Goal: Register for event/course

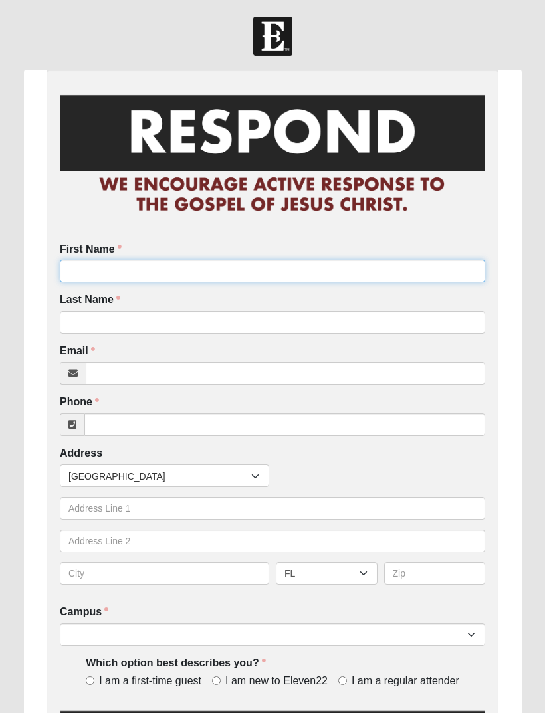
click at [185, 267] on input "First Name" at bounding box center [272, 271] width 425 height 23
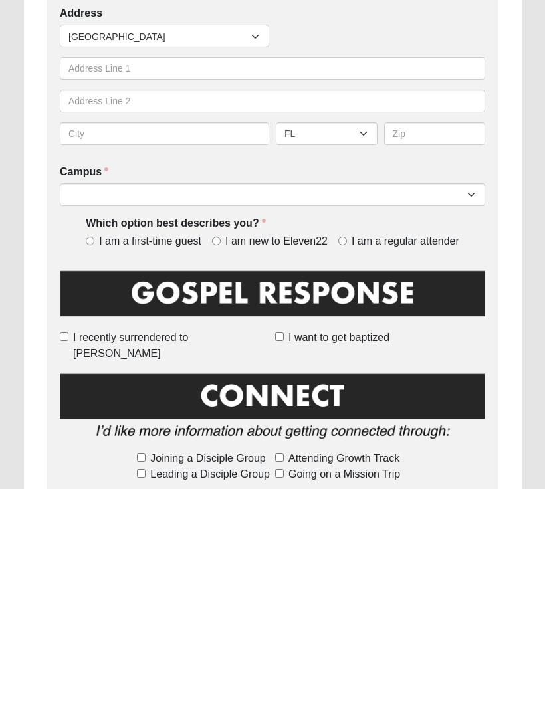
scroll to position [234, 0]
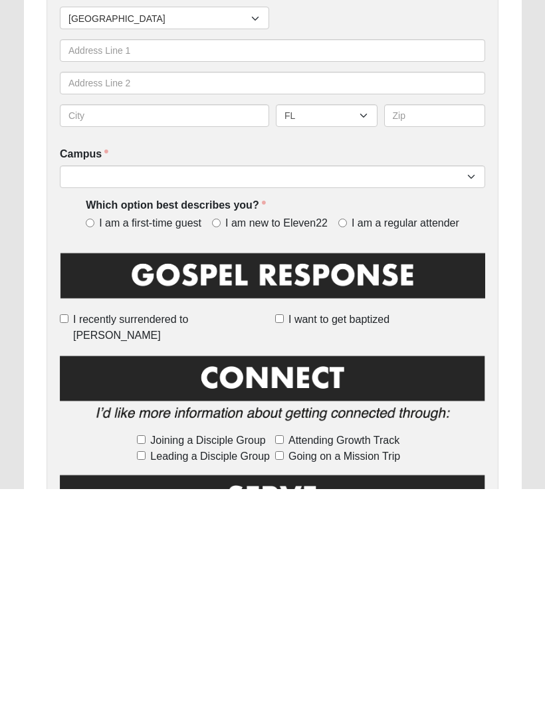
click at [343, 443] on input "I am a regular attender" at bounding box center [342, 447] width 9 height 9
radio input "true"
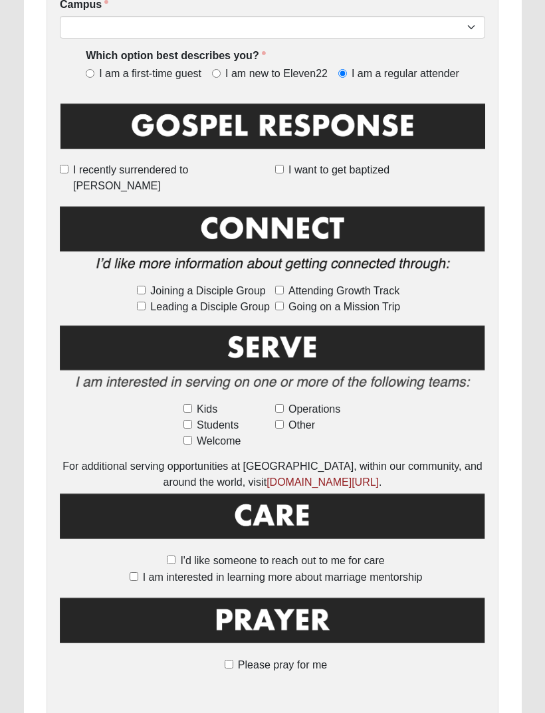
scroll to position [639, 0]
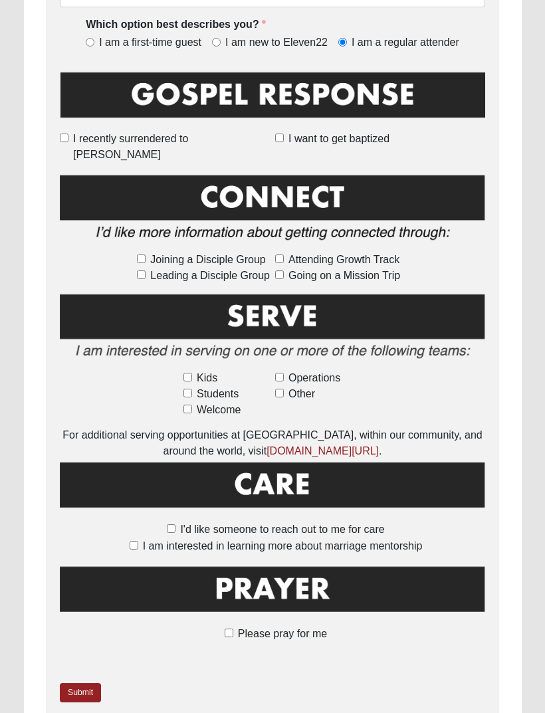
click at [146, 540] on span "I am interested in learning more about marriage mentorship" at bounding box center [283, 545] width 280 height 11
click at [138, 541] on input "I am interested in learning more about marriage mentorship" at bounding box center [134, 545] width 9 height 9
checkbox input "true"
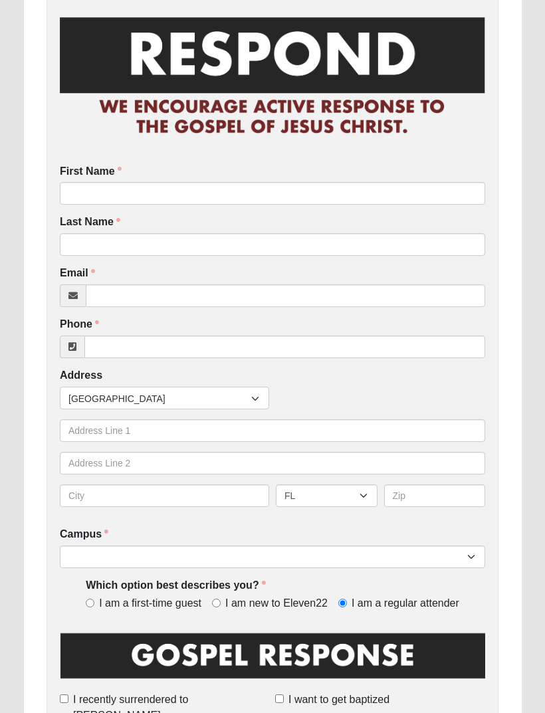
scroll to position [76, 0]
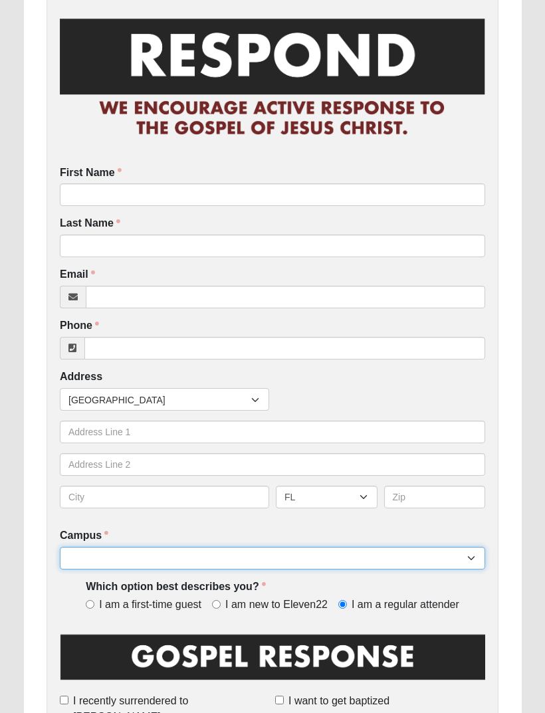
click at [447, 555] on select "Arlington Baymeadows Eleven22 Online Fleming Island Jesup Mandarin North Jax Or…" at bounding box center [272, 558] width 425 height 23
select select "11"
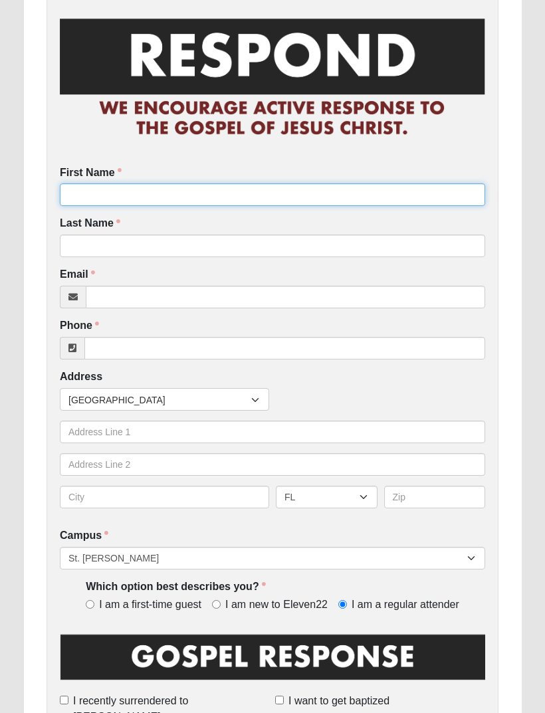
click at [128, 194] on input "First Name" at bounding box center [272, 194] width 425 height 23
type input "Mallory"
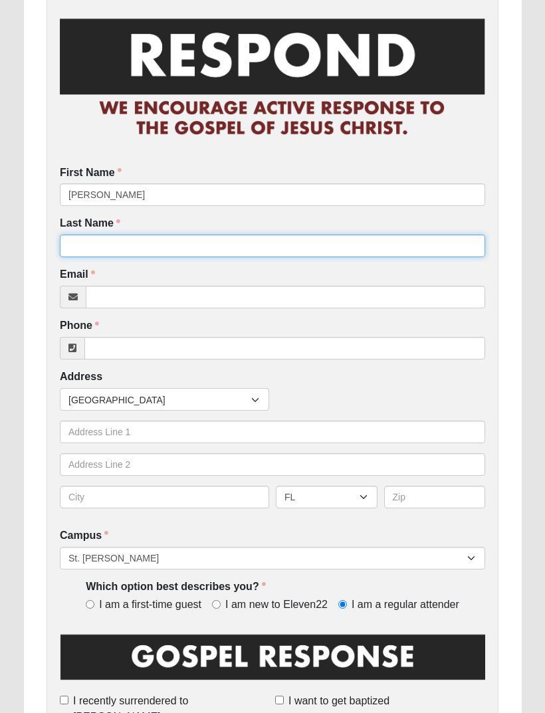
click at [168, 248] on input "Last Name" at bounding box center [272, 246] width 425 height 23
type input "Warner"
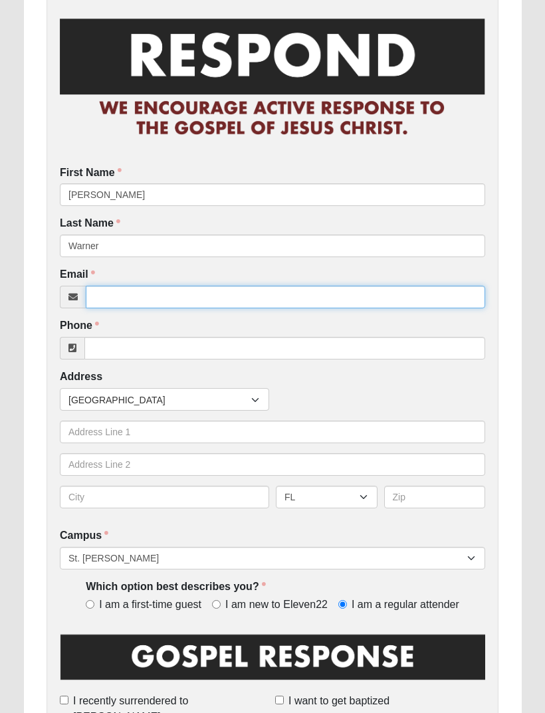
click at [122, 294] on input "Email" at bounding box center [285, 297] width 399 height 23
type input "mallorywarner423@yahoo.com"
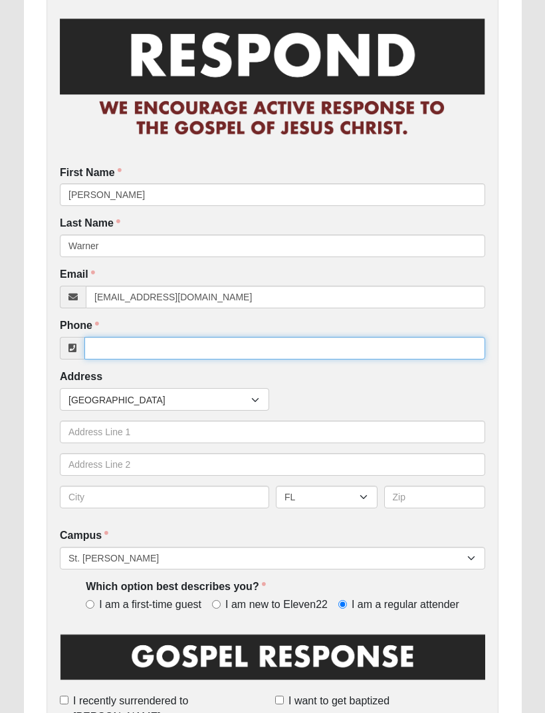
click at [122, 346] on input "Phone" at bounding box center [284, 348] width 401 height 23
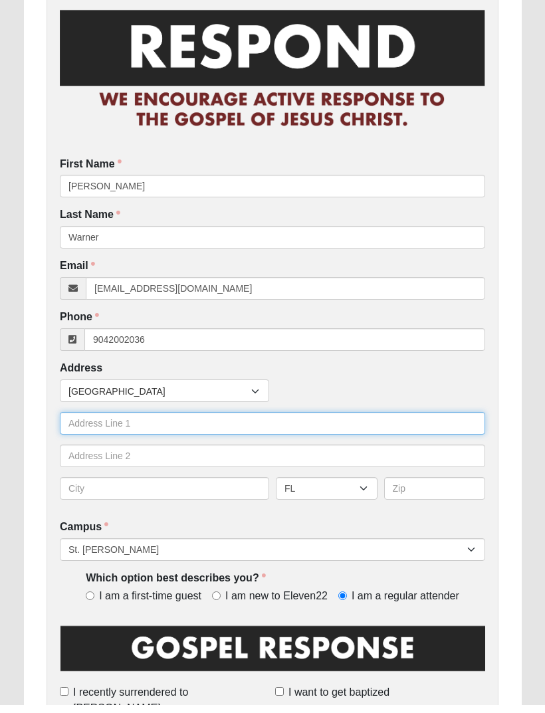
click at [251, 423] on input "text" at bounding box center [272, 432] width 425 height 23
type input "(904) 200-2036"
type input "163 Wild Sage Dr"
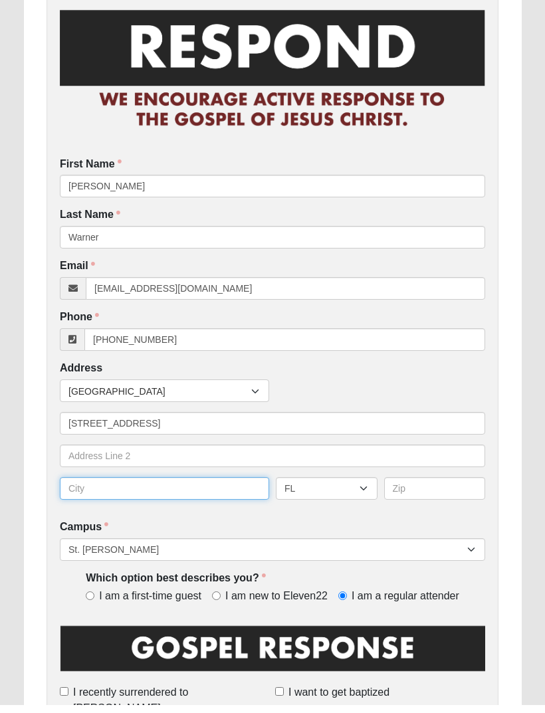
click at [105, 487] on input "text" at bounding box center [164, 497] width 209 height 23
type input "Saint Johns"
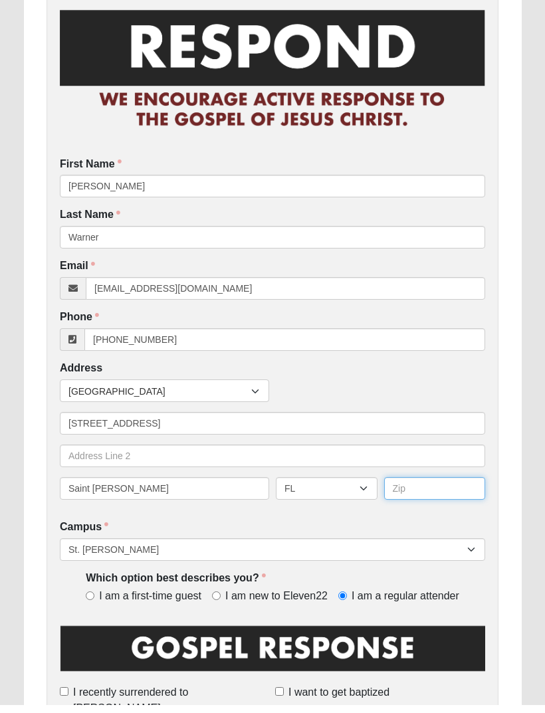
click at [441, 487] on input "text" at bounding box center [435, 497] width 102 height 23
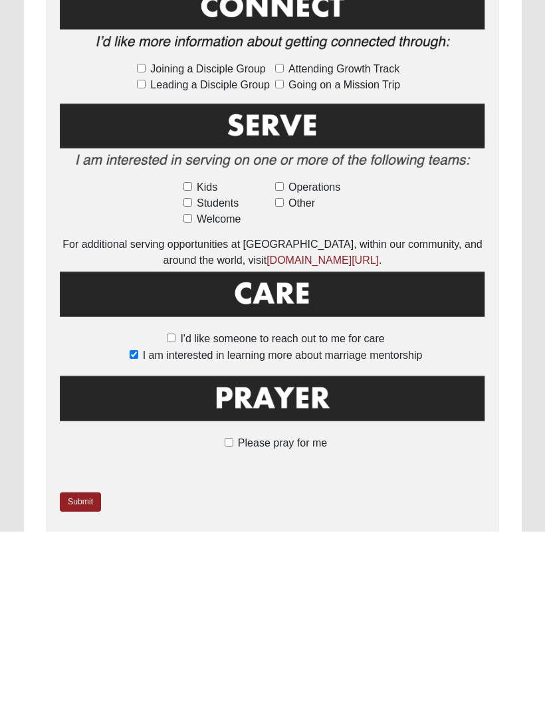
scroll to position [681, 0]
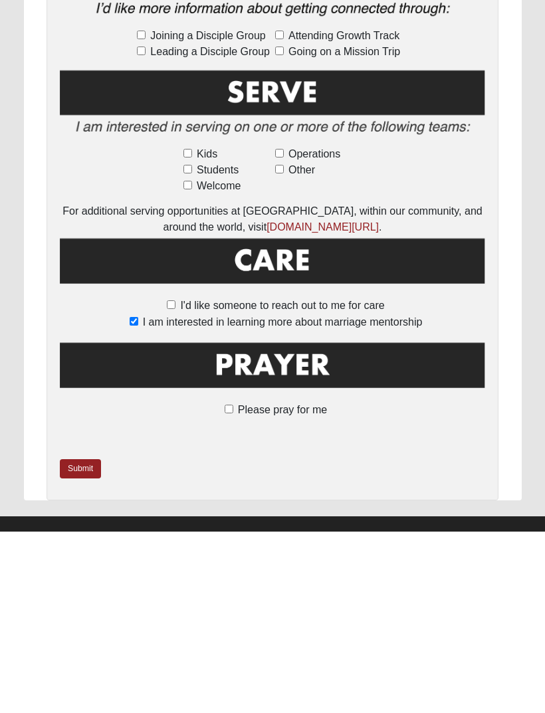
type input "32259"
click at [233, 586] on input "Please pray for me" at bounding box center [229, 590] width 9 height 9
checkbox input "true"
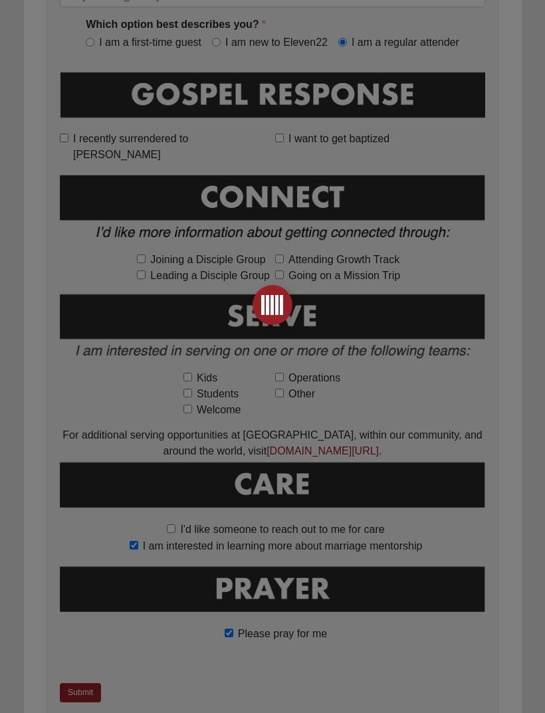
scroll to position [704, 0]
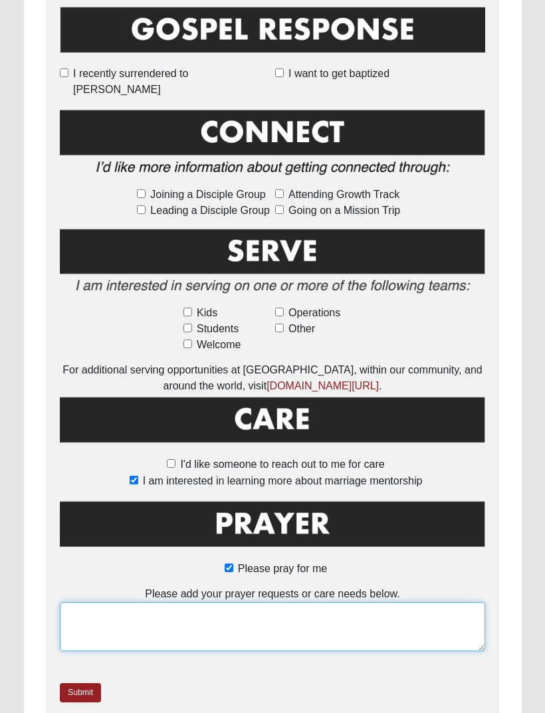
click at [112, 602] on textarea at bounding box center [272, 626] width 425 height 49
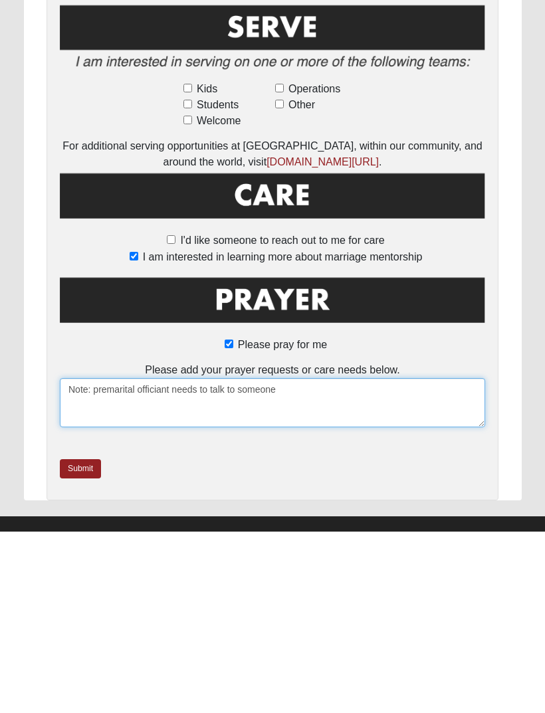
type textarea "Note: premarital officiant needs to talk to someone"
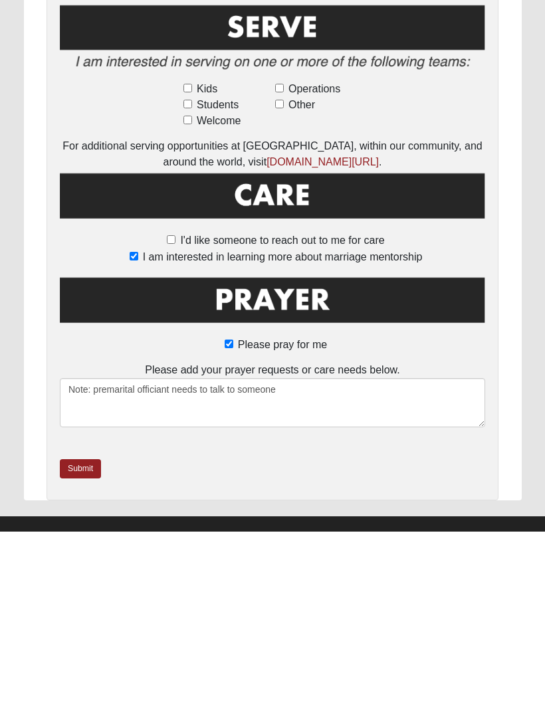
click at [90, 641] on link "Submit" at bounding box center [80, 650] width 41 height 19
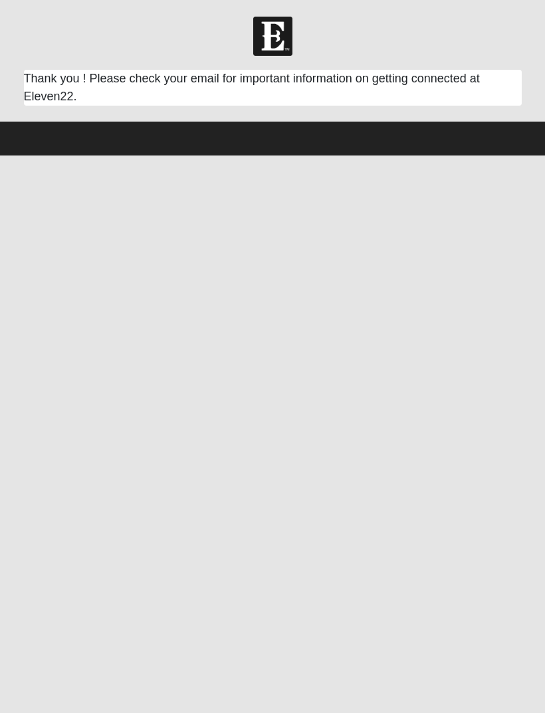
scroll to position [0, 0]
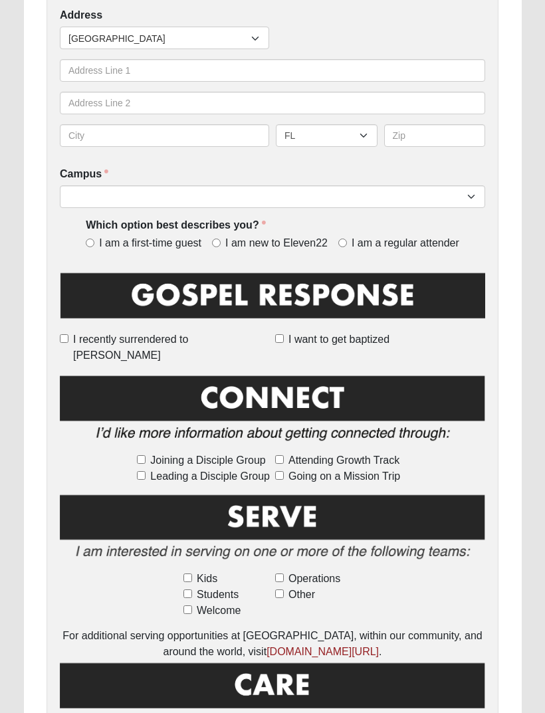
scroll to position [438, 0]
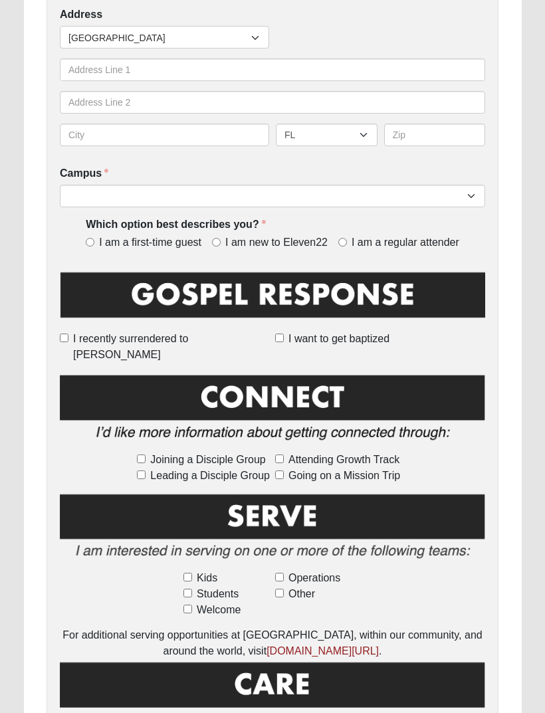
click at [437, 501] on img at bounding box center [272, 530] width 425 height 76
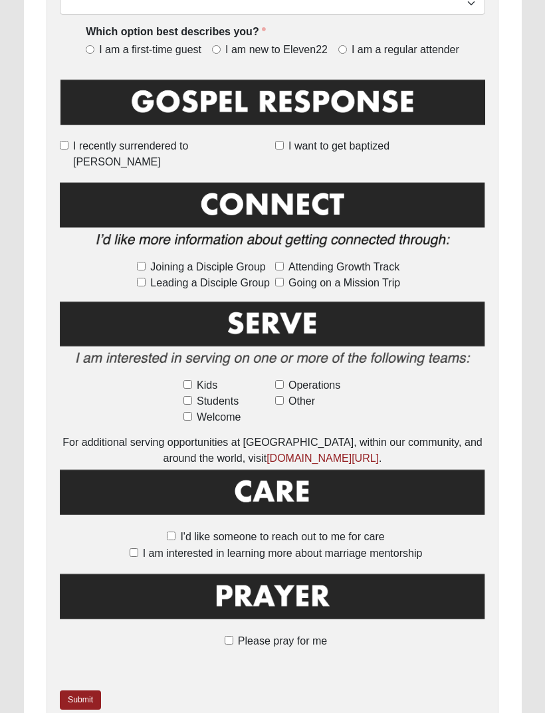
scroll to position [639, 0]
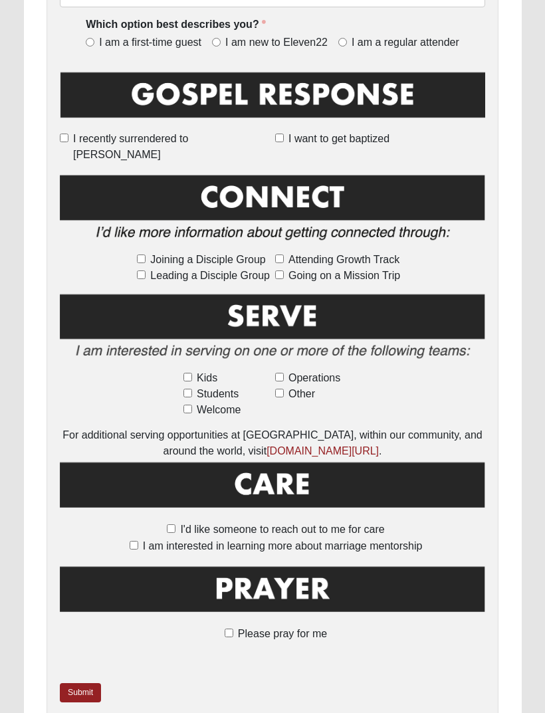
click at [110, 576] on img at bounding box center [272, 594] width 425 height 60
click at [219, 626] on label "Please pray for me" at bounding box center [272, 634] width 109 height 16
click at [225, 629] on input "Please pray for me" at bounding box center [229, 633] width 9 height 9
checkbox input "true"
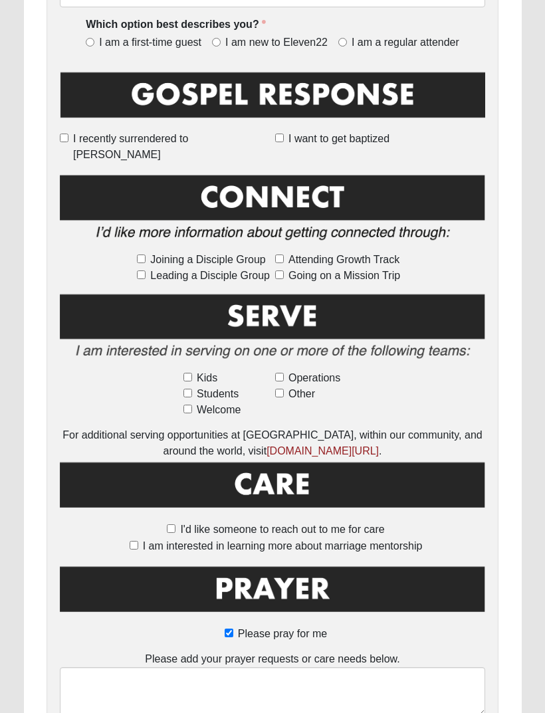
click at [223, 626] on label "Please pray for me" at bounding box center [272, 634] width 109 height 16
click at [225, 629] on input "Please pray for me" at bounding box center [229, 633] width 9 height 9
checkbox input "false"
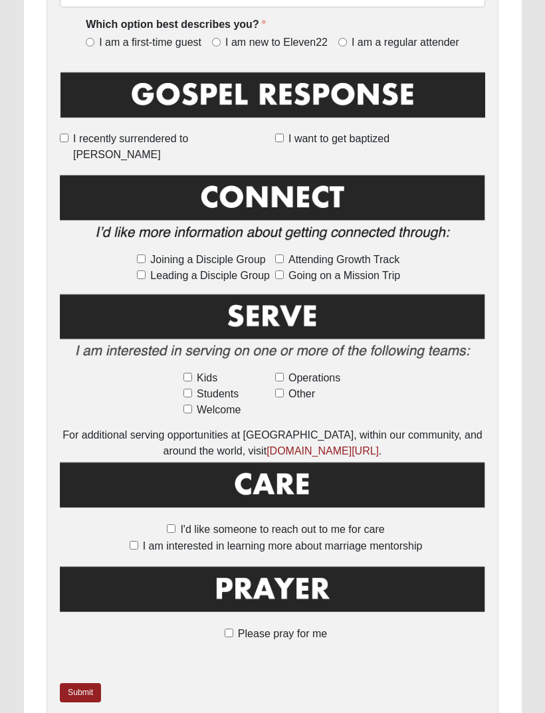
scroll to position [681, 0]
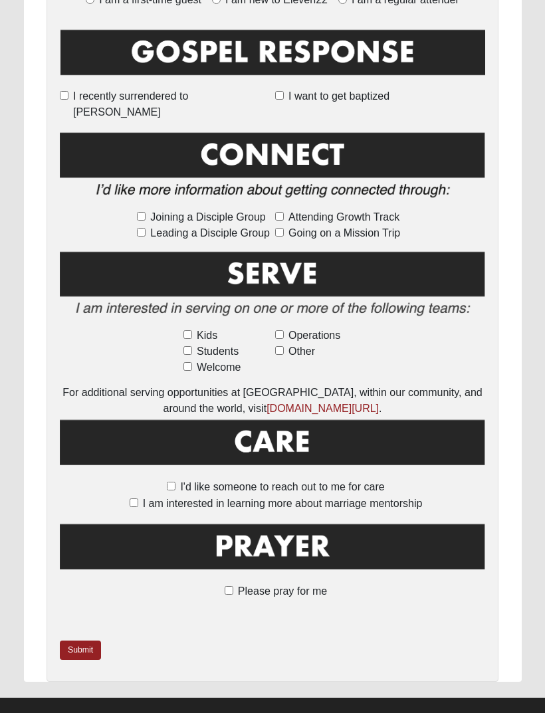
click at [197, 1] on span "I am a first-time guest" at bounding box center [150, 0] width 102 height 15
click at [94, 1] on input "I am a first-time guest" at bounding box center [90, -1] width 9 height 9
radio input "true"
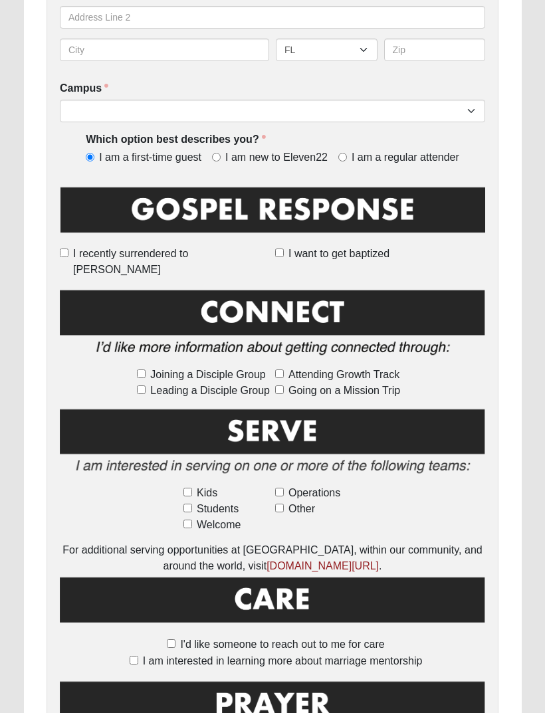
scroll to position [529, 0]
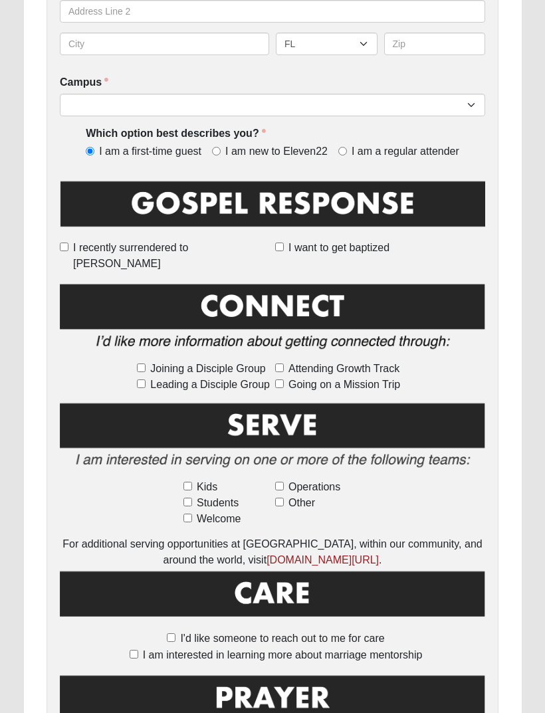
click at [280, 482] on input "Operations" at bounding box center [279, 486] width 9 height 9
checkbox input "true"
click at [185, 511] on label "Welcome" at bounding box center [226, 519] width 86 height 16
click at [185, 514] on input "Welcome" at bounding box center [187, 518] width 9 height 9
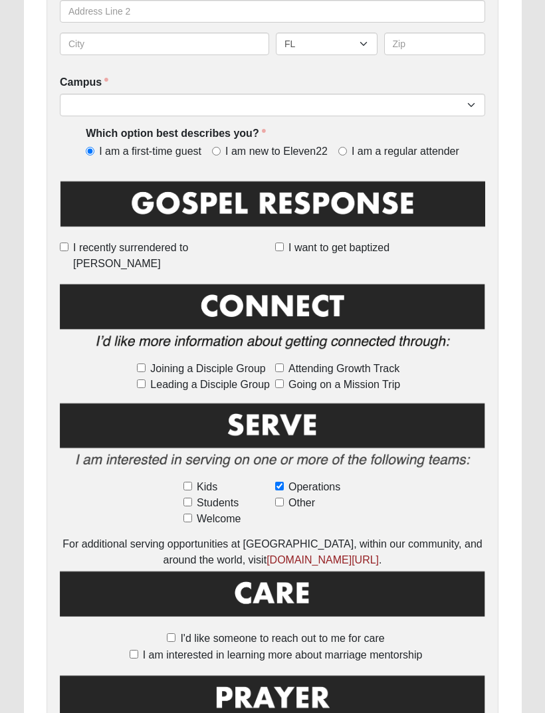
checkbox input "true"
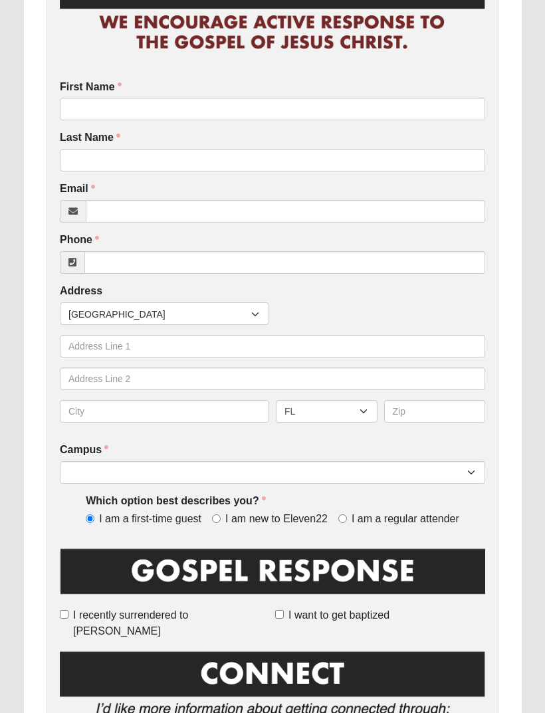
scroll to position [162, 0]
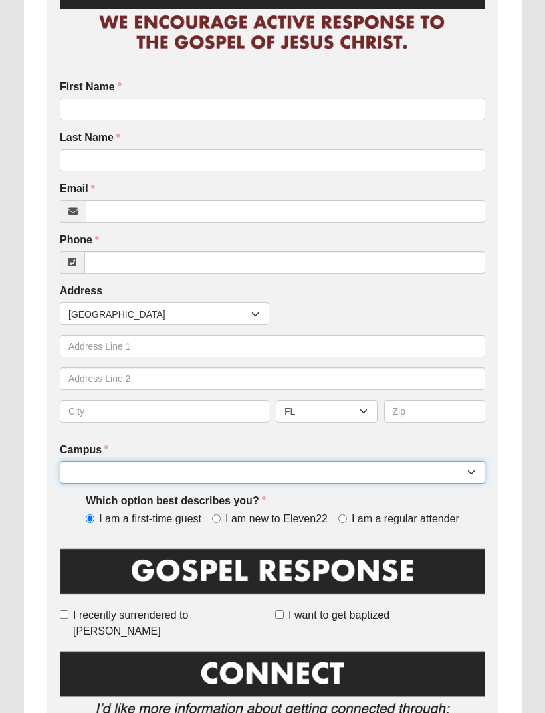
click at [466, 470] on select "Arlington Baymeadows Eleven22 Online Fleming Island Jesup Mandarin North Jax Or…" at bounding box center [272, 472] width 425 height 23
select select "11"
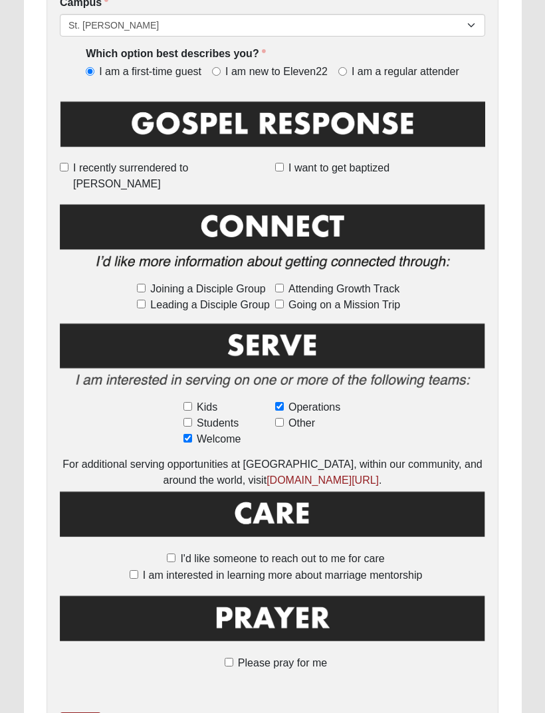
scroll to position [639, 0]
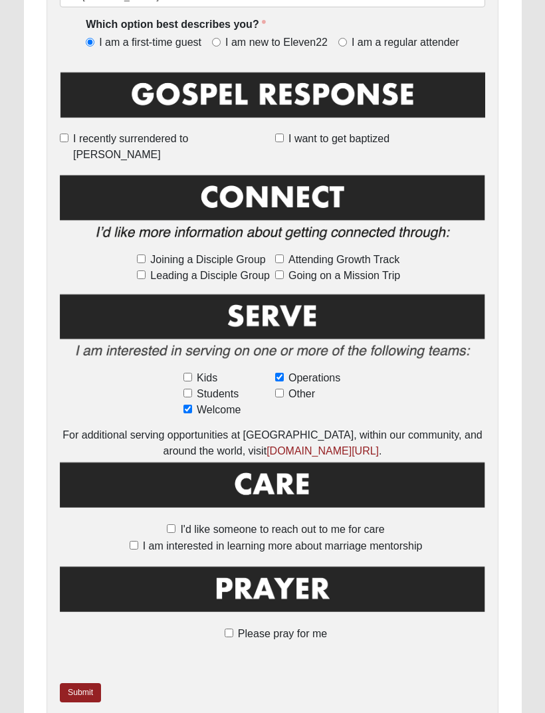
click at [233, 629] on input "Please pray for me" at bounding box center [229, 633] width 9 height 9
checkbox input "true"
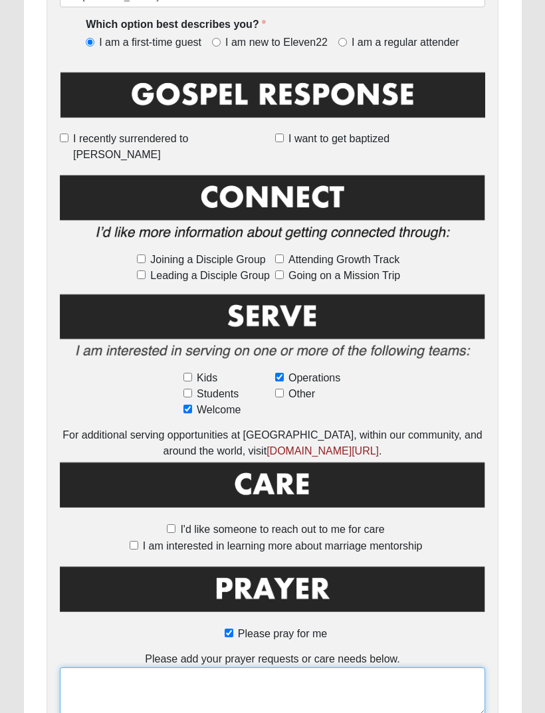
click at [134, 667] on textarea at bounding box center [272, 691] width 425 height 49
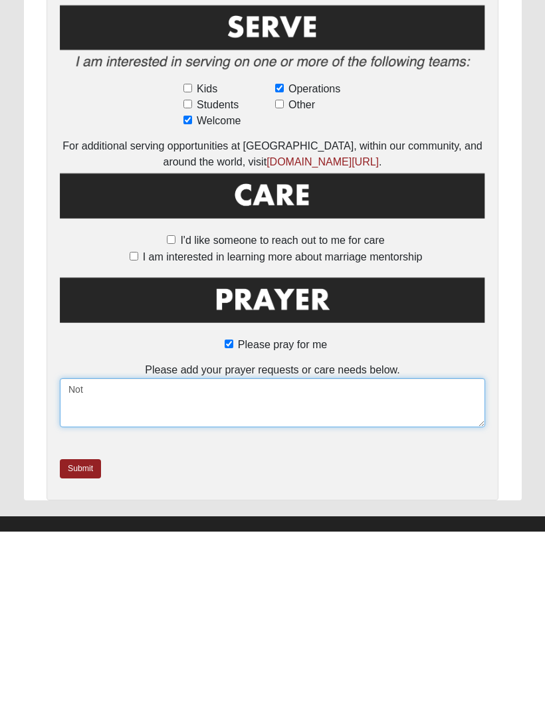
type textarea "Note"
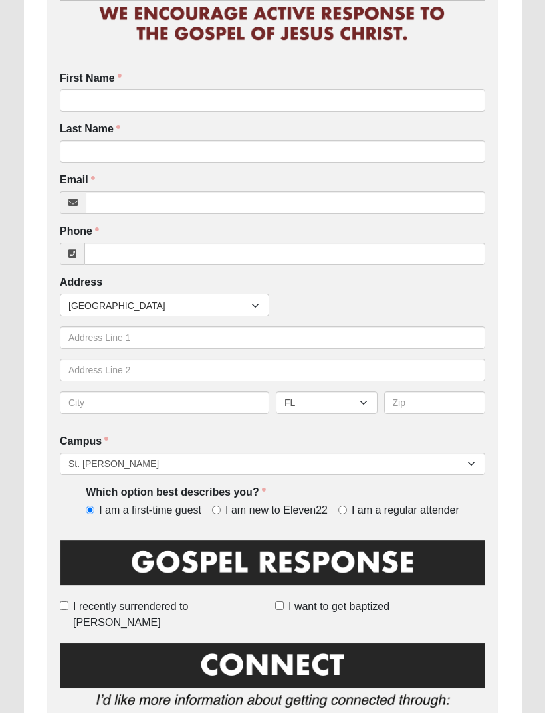
scroll to position [0, 0]
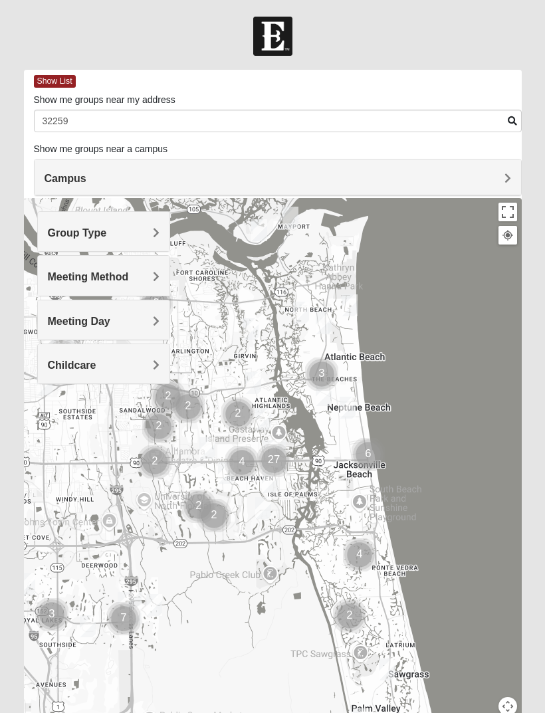
type input "32259"
click at [94, 240] on div "Group Type" at bounding box center [104, 231] width 132 height 39
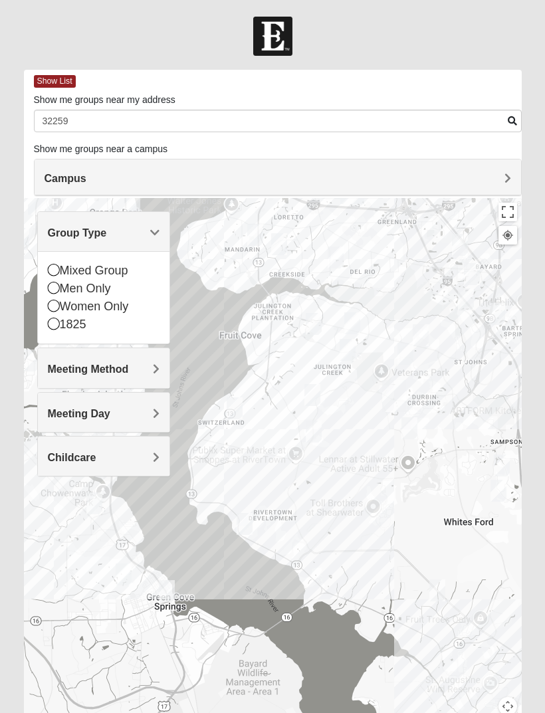
click at [48, 279] on div "Mixed Group" at bounding box center [104, 271] width 112 height 18
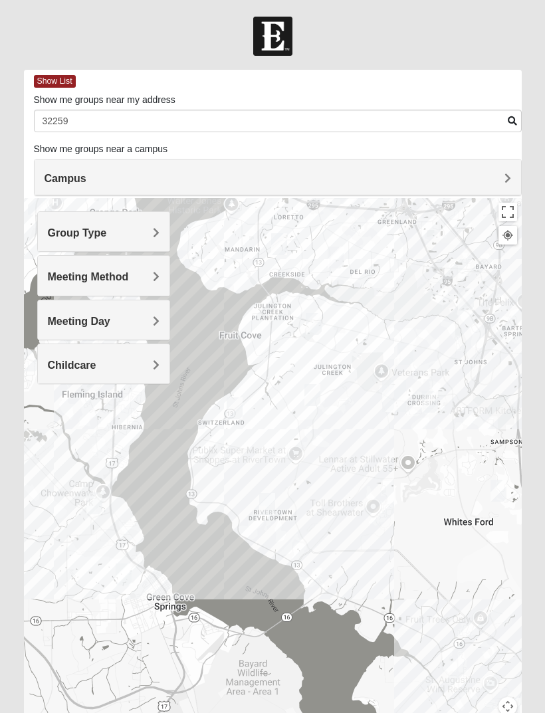
click at [112, 326] on h4 "Meeting Day" at bounding box center [104, 321] width 112 height 13
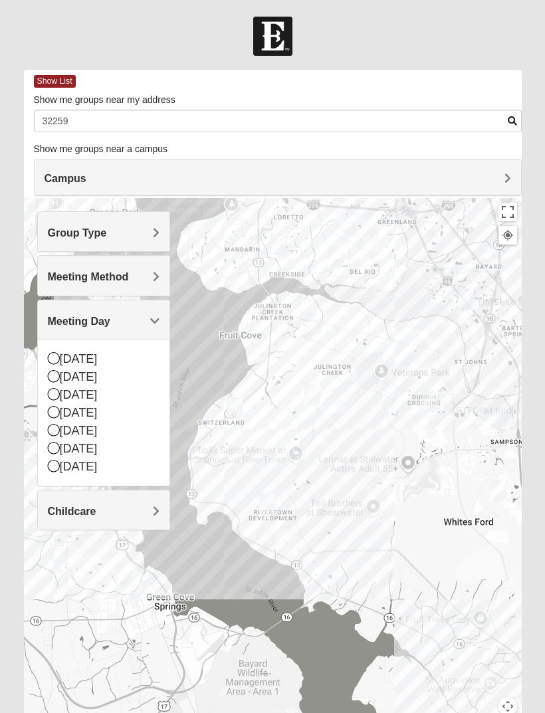
click at [48, 417] on icon at bounding box center [54, 412] width 12 height 12
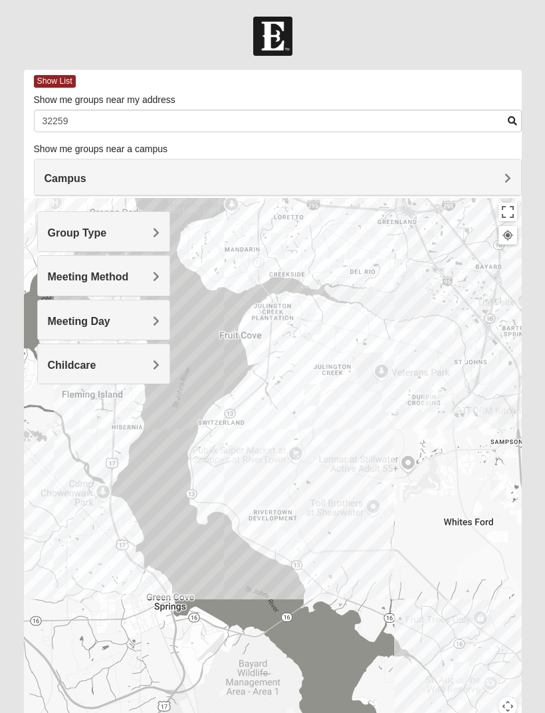
click at [277, 454] on div at bounding box center [273, 464] width 498 height 532
click at [270, 448] on div at bounding box center [273, 464] width 498 height 532
click at [280, 452] on div at bounding box center [273, 464] width 498 height 532
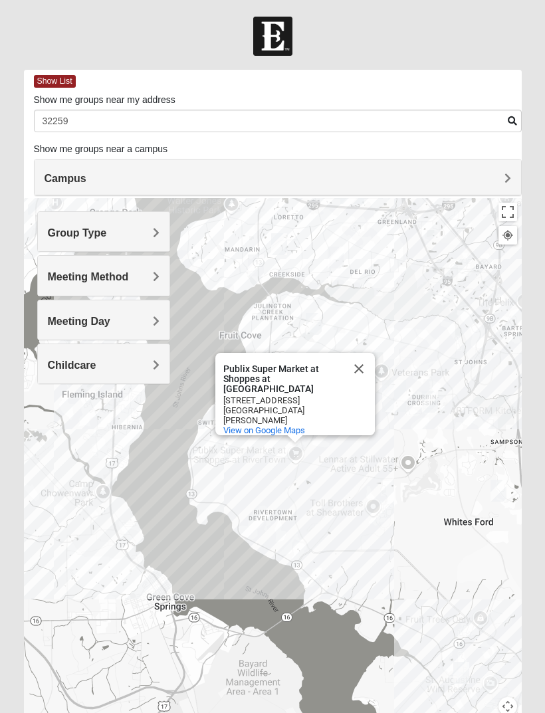
click at [277, 456] on div "Publix Super Market at Shoppes at RiverTown Publix Super Market at Shoppes at R…" at bounding box center [273, 464] width 498 height 532
click at [362, 385] on button "Close" at bounding box center [359, 369] width 32 height 32
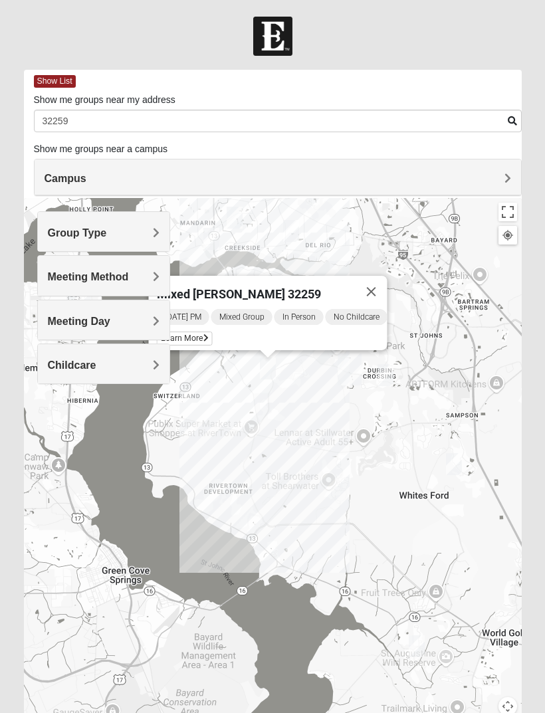
click at [258, 338] on div "Wednesday PM Mixed Group In Person No Childcare Learn More" at bounding box center [272, 329] width 231 height 43
click at [70, 330] on div "Meeting Day" at bounding box center [104, 319] width 132 height 39
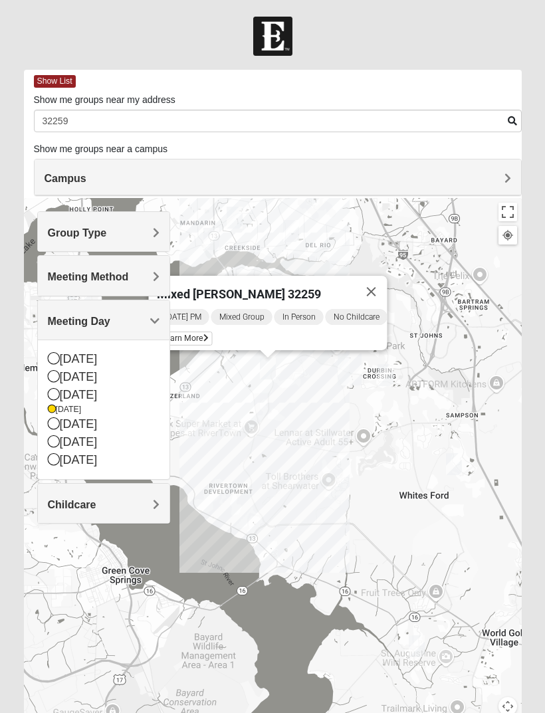
click at [52, 429] on icon at bounding box center [54, 423] width 12 height 12
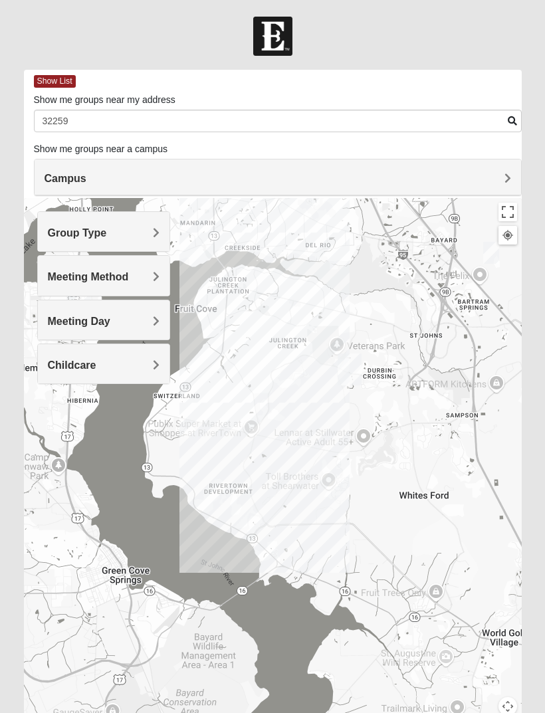
click at [118, 320] on h4 "Meeting Day" at bounding box center [104, 321] width 112 height 13
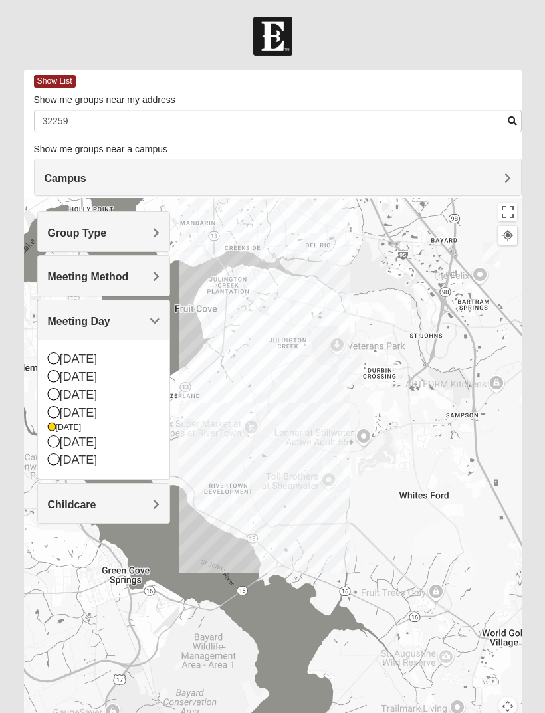
click at [54, 404] on div "Wednesday" at bounding box center [104, 413] width 112 height 18
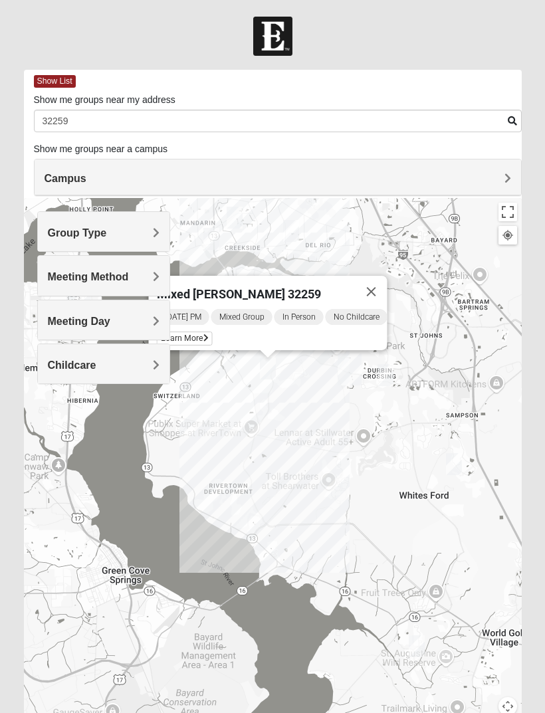
click at [116, 332] on div "Meeting Day" at bounding box center [104, 319] width 132 height 39
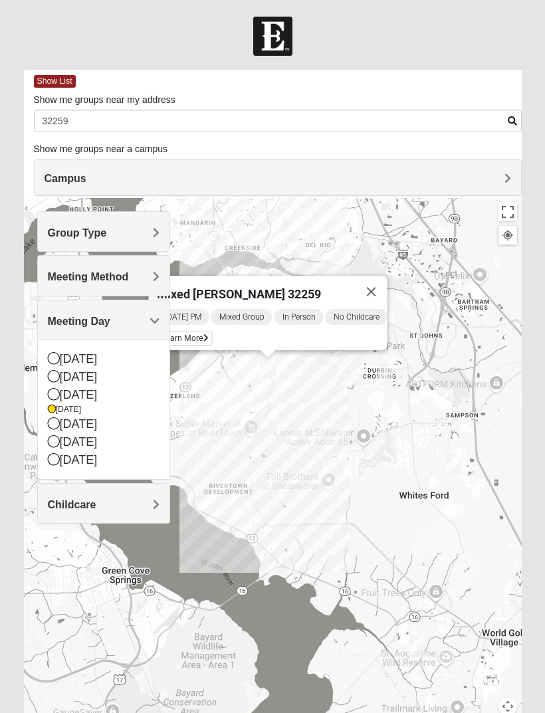
click at [52, 391] on icon at bounding box center [54, 394] width 12 height 12
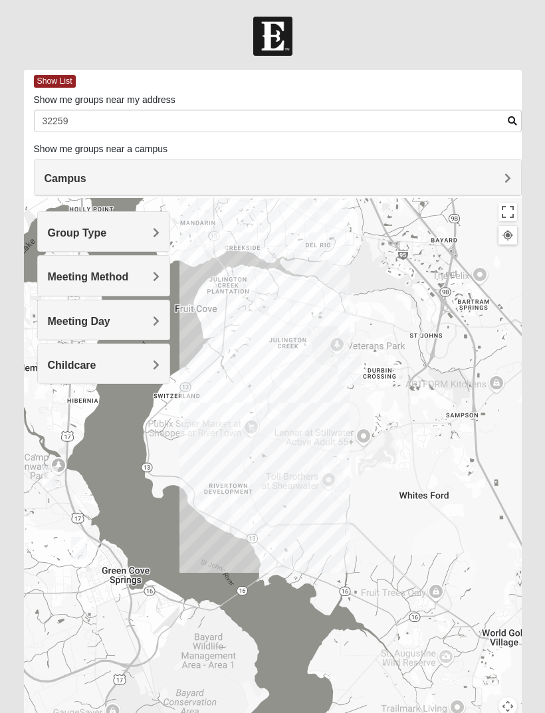
click at [82, 322] on span "Meeting Day" at bounding box center [79, 321] width 62 height 11
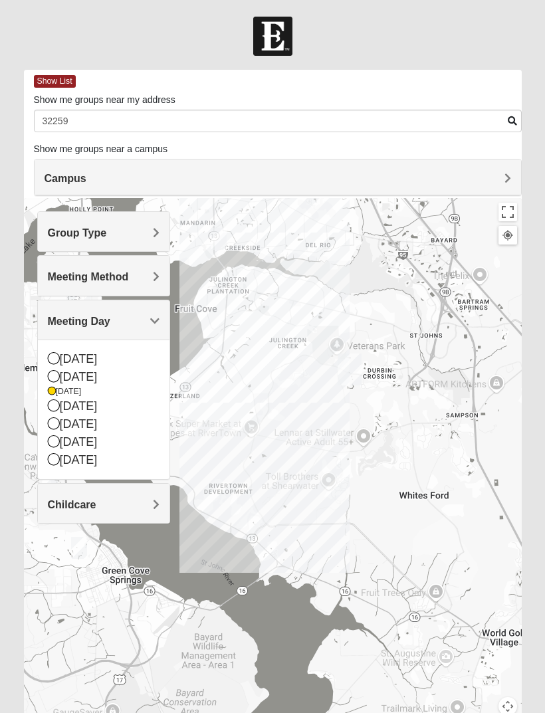
click at [57, 368] on div "Monday" at bounding box center [104, 377] width 112 height 18
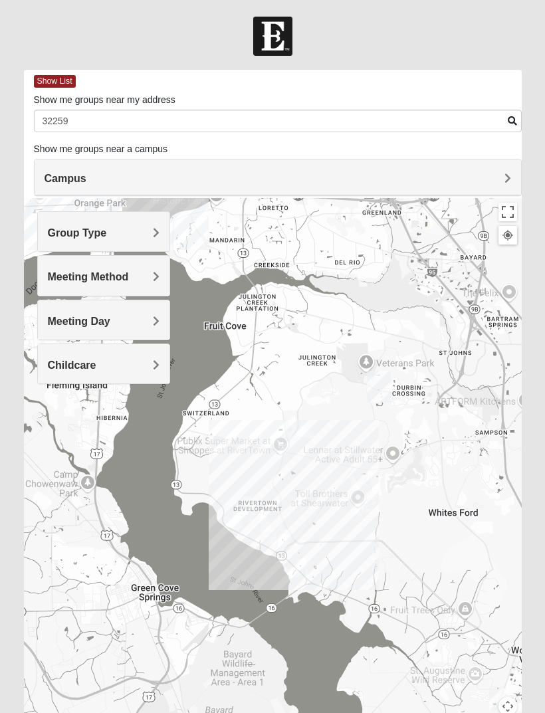
click at [68, 279] on span "Meeting Method" at bounding box center [88, 276] width 81 height 11
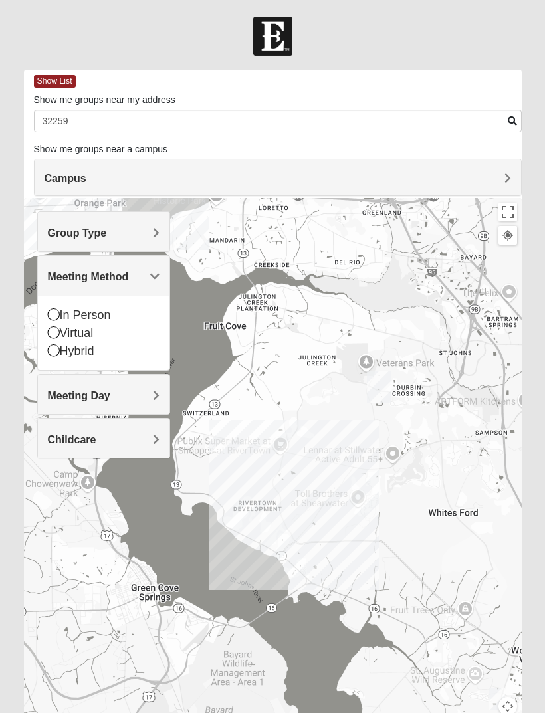
click at [50, 310] on icon at bounding box center [54, 314] width 12 height 12
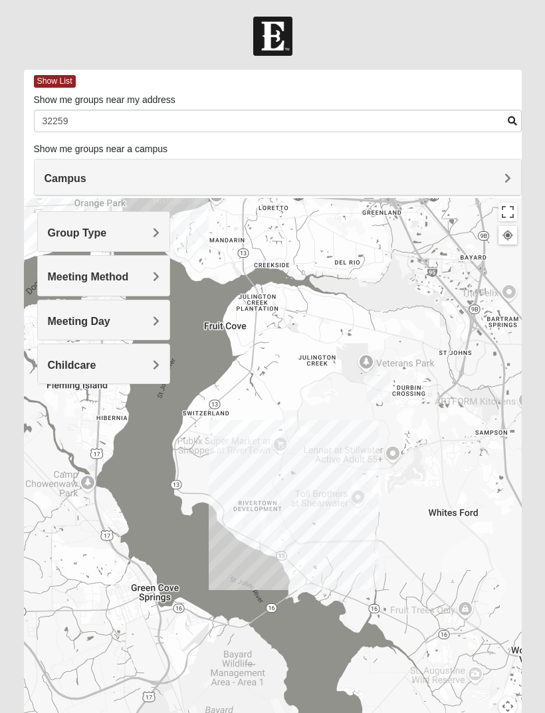
click at [74, 324] on span "Meeting Day" at bounding box center [79, 321] width 62 height 11
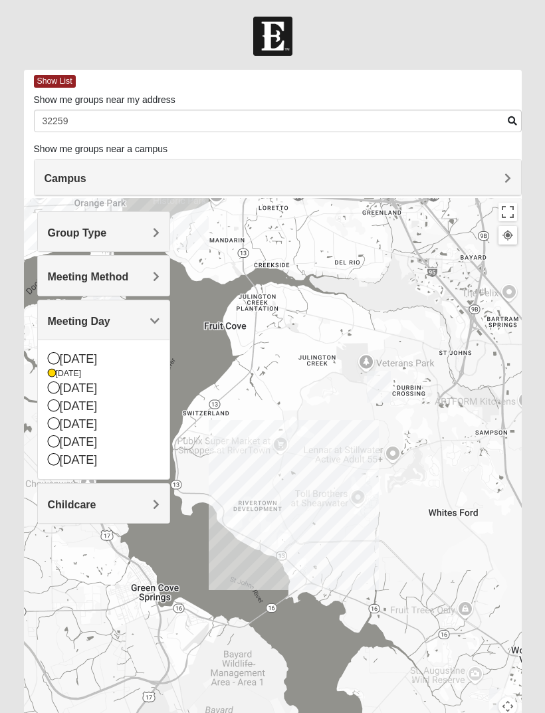
click at [49, 406] on icon at bounding box center [54, 405] width 12 height 12
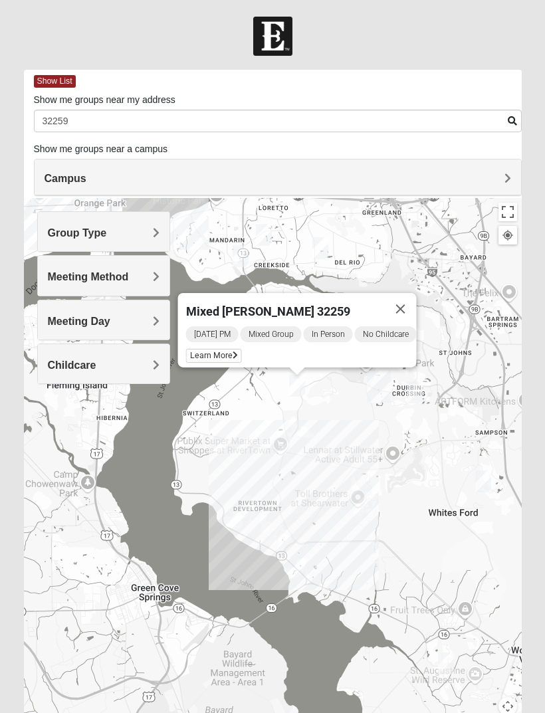
click at [204, 354] on span "Learn More" at bounding box center [214, 356] width 56 height 14
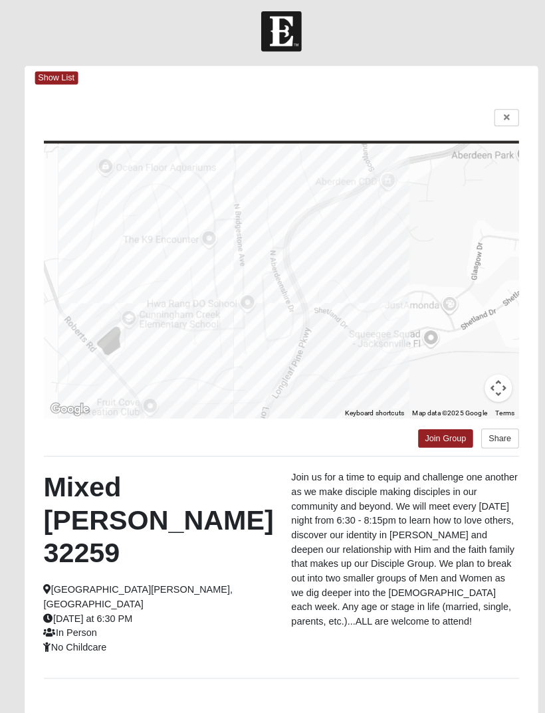
click at [431, 429] on link "Join Group" at bounding box center [431, 431] width 53 height 18
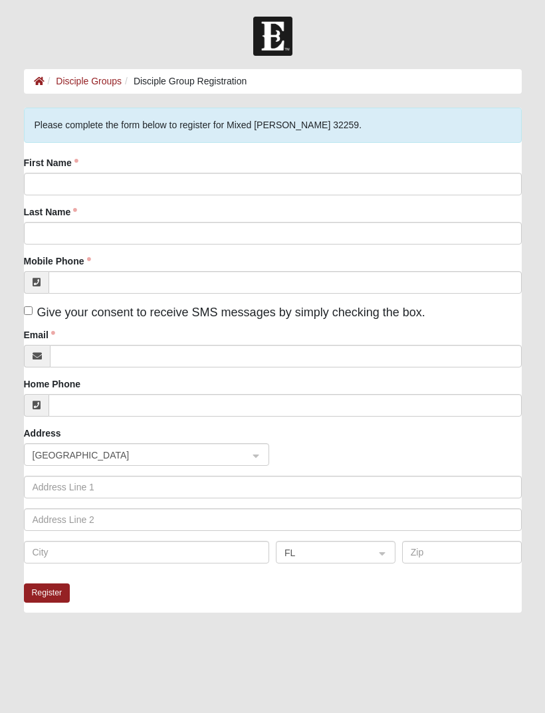
click at [106, 159] on div "First Name" at bounding box center [273, 175] width 498 height 39
click at [99, 169] on div "First Name" at bounding box center [273, 175] width 498 height 39
click at [95, 161] on div "First Name" at bounding box center [273, 175] width 498 height 39
click at [41, 162] on label "First Name" at bounding box center [51, 162] width 54 height 13
click at [41, 173] on input "First Name" at bounding box center [273, 184] width 498 height 23
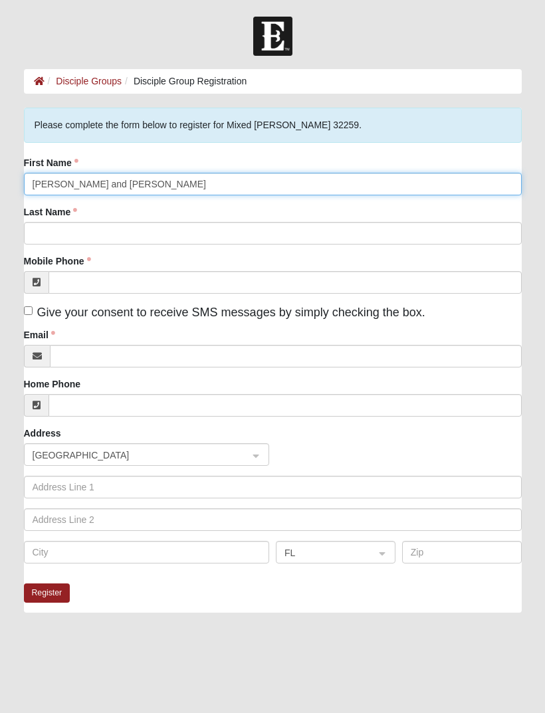
type input "Jorge and Nancy"
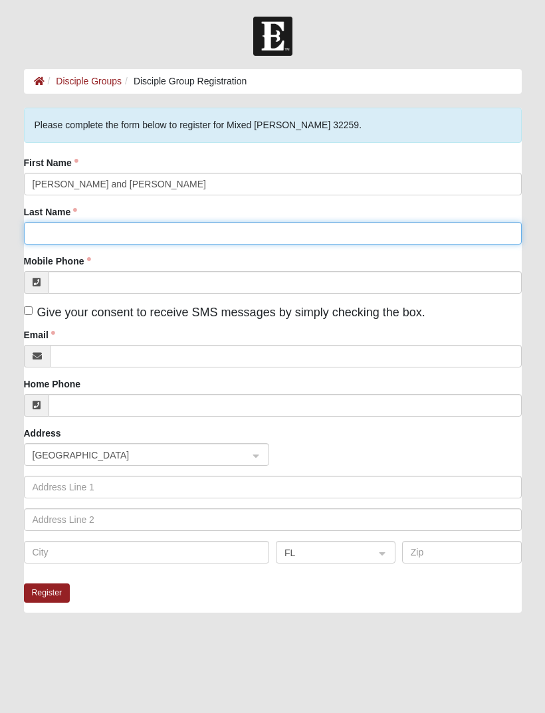
click at [44, 226] on input "Last Name" at bounding box center [273, 233] width 498 height 23
type input "Barbery"
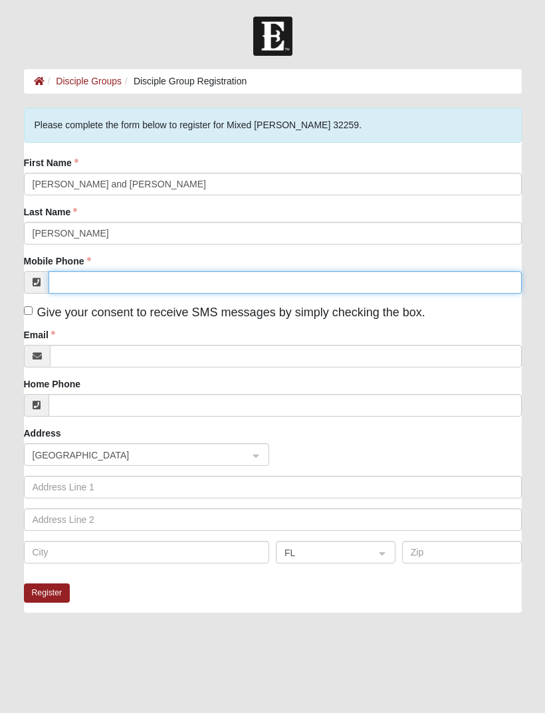
click at [70, 283] on input "Mobile Phone" at bounding box center [285, 282] width 473 height 23
type input "(954) 662-1411"
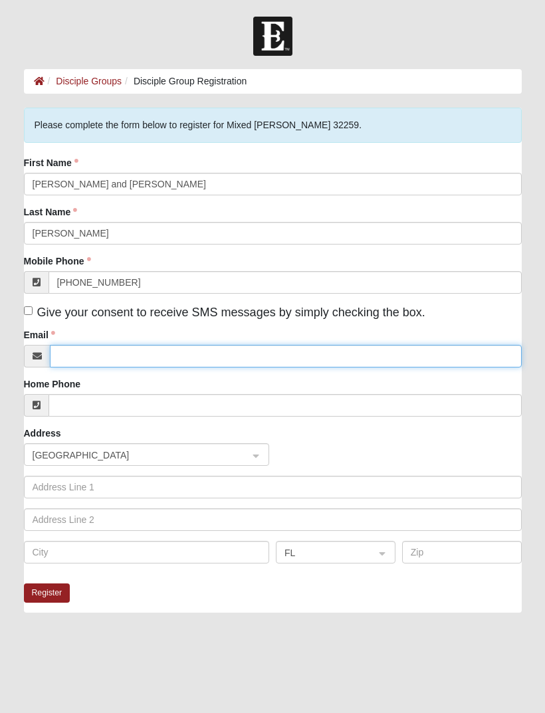
click at [66, 346] on input "Email" at bounding box center [286, 356] width 472 height 23
type input "jorge@jbarbery.com"
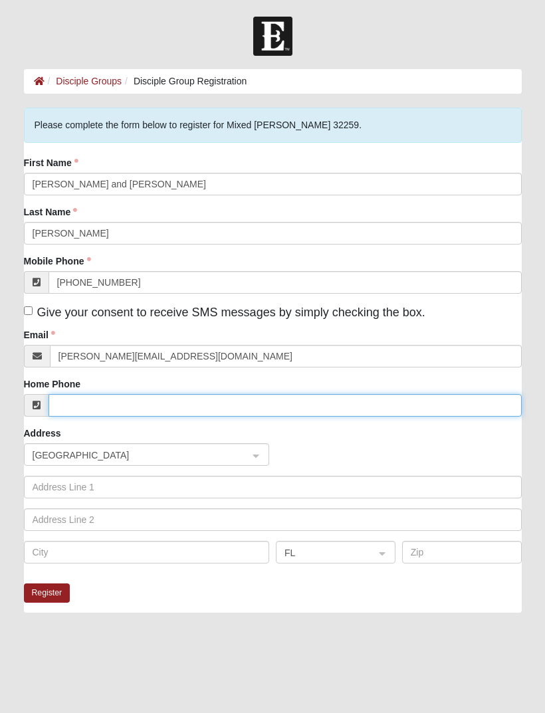
click at [75, 399] on input "Home Phone" at bounding box center [285, 405] width 473 height 23
type input "(954) 649-1165"
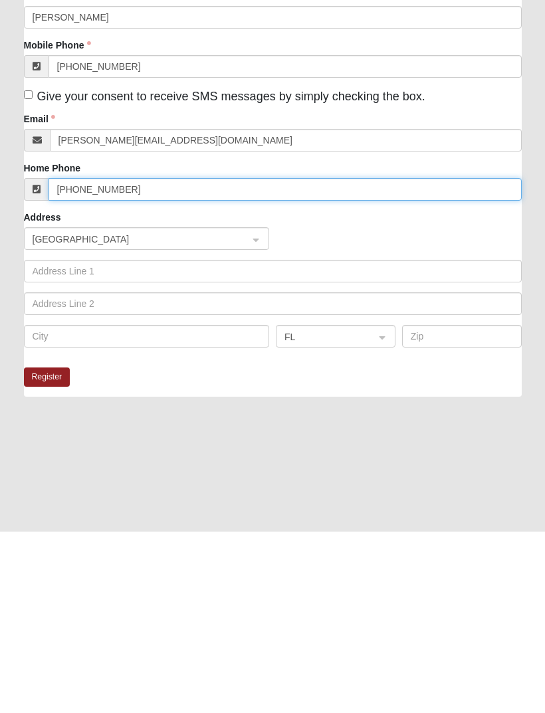
scroll to position [35, 0]
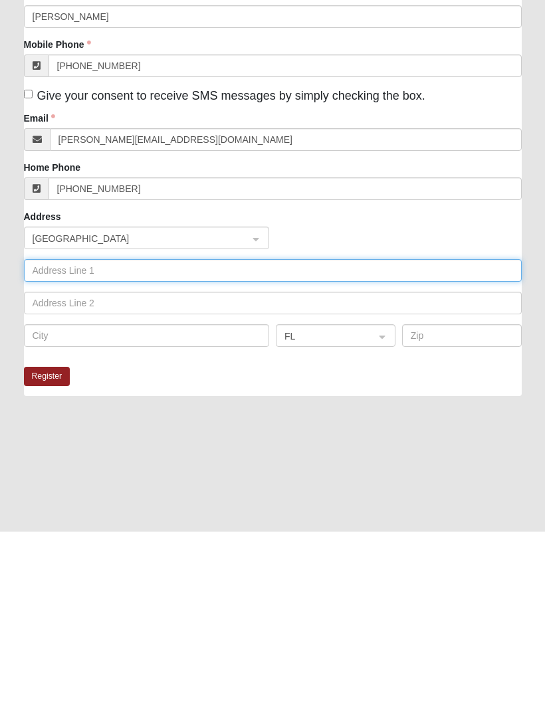
click at [37, 441] on input "text" at bounding box center [273, 452] width 498 height 23
type input "512 Juniper Drive"
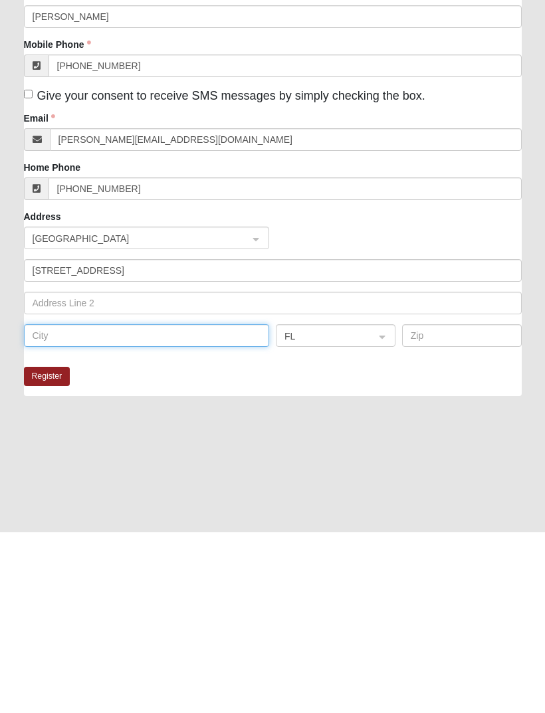
click at [42, 506] on input "text" at bounding box center [147, 517] width 246 height 23
type input "Saint Johns"
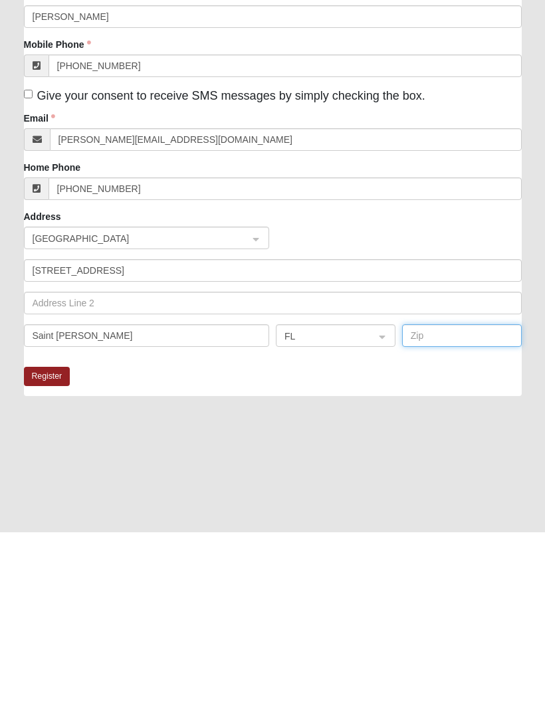
click at [435, 506] on input "text" at bounding box center [462, 517] width 120 height 23
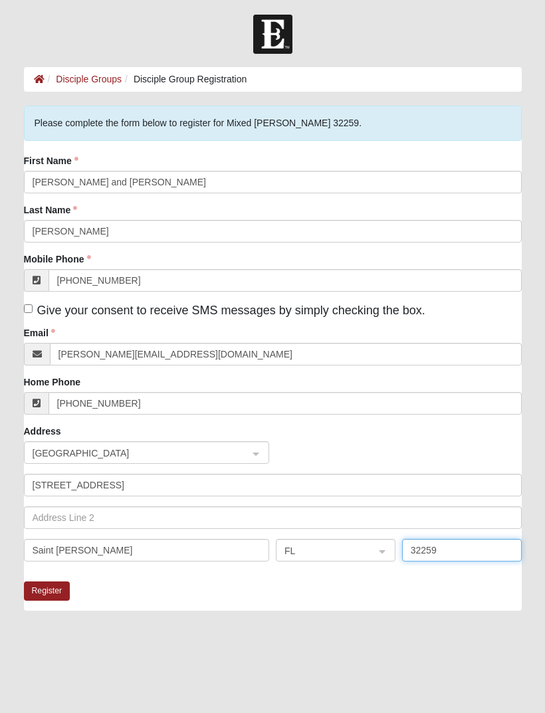
scroll to position [0, 0]
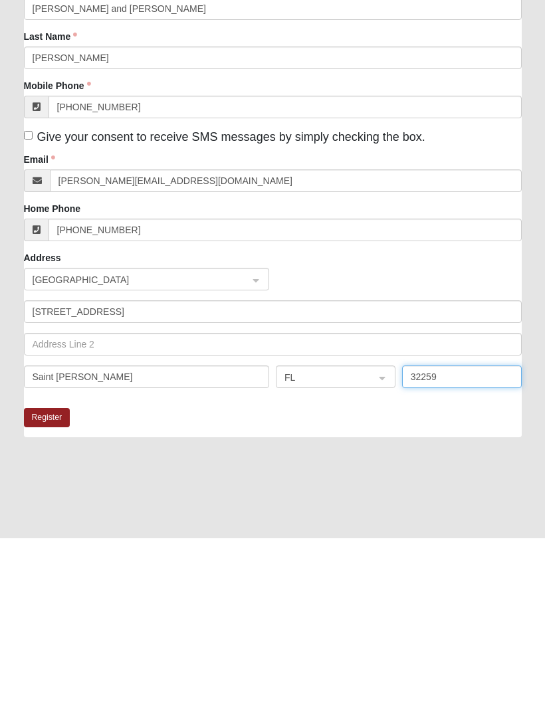
type input "32259"
click at [47, 583] on button "Register" at bounding box center [47, 592] width 47 height 19
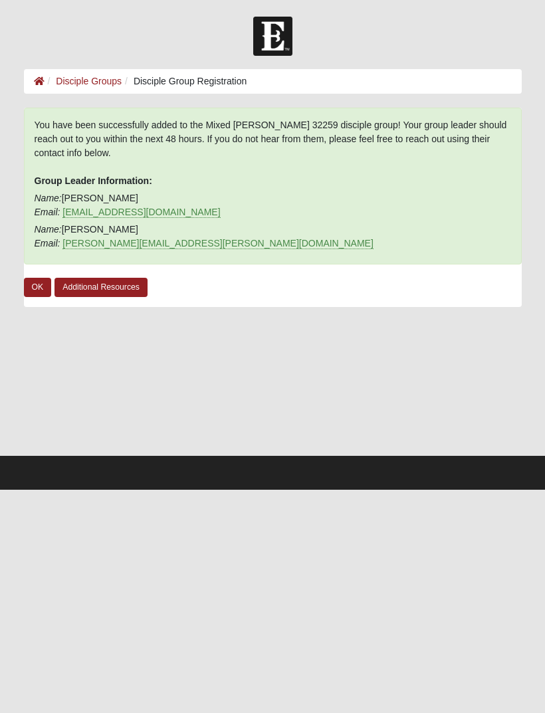
click at [29, 296] on link "OK" at bounding box center [38, 287] width 28 height 19
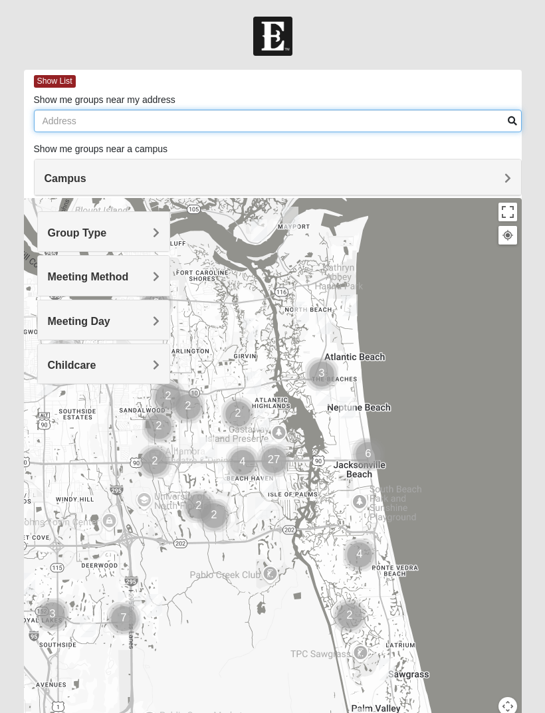
click at [61, 128] on input "Show me groups near my address" at bounding box center [278, 121] width 488 height 23
type input "32259"
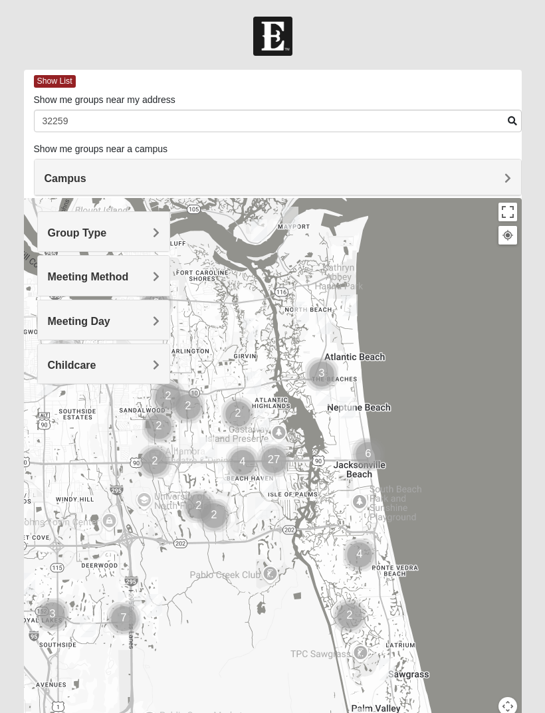
click at [94, 247] on div "Group Type" at bounding box center [104, 231] width 132 height 39
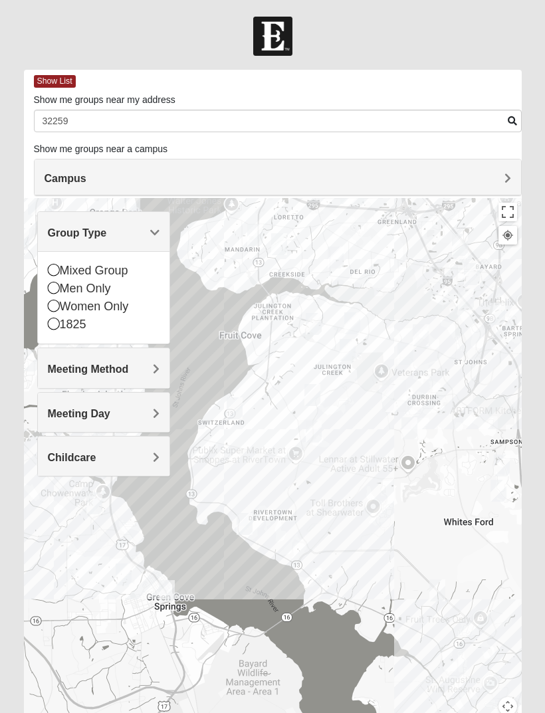
click at [49, 305] on icon at bounding box center [54, 306] width 12 height 12
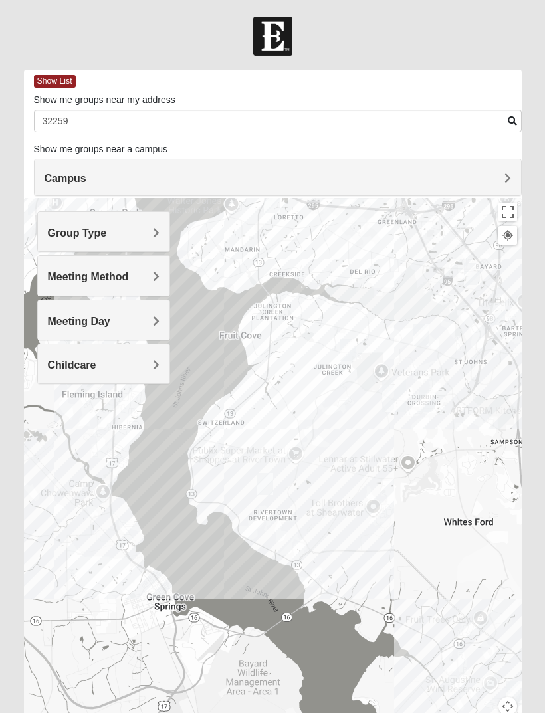
click at [100, 285] on div "Meeting Method" at bounding box center [104, 275] width 132 height 39
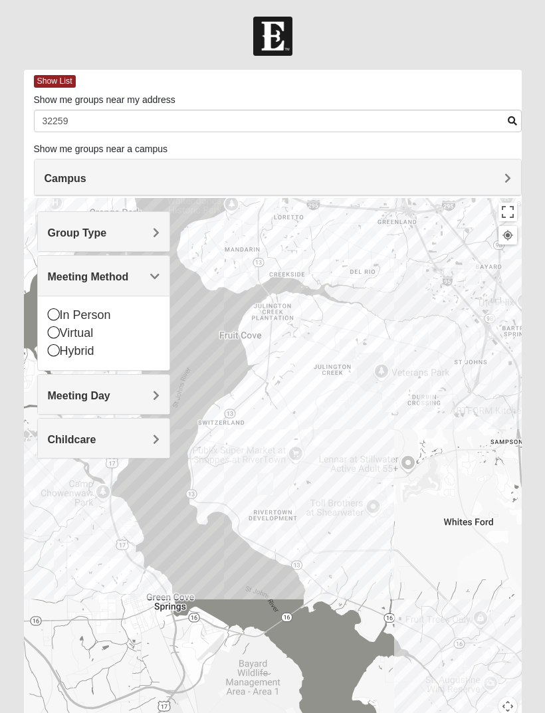
click at [52, 314] on icon at bounding box center [54, 314] width 12 height 12
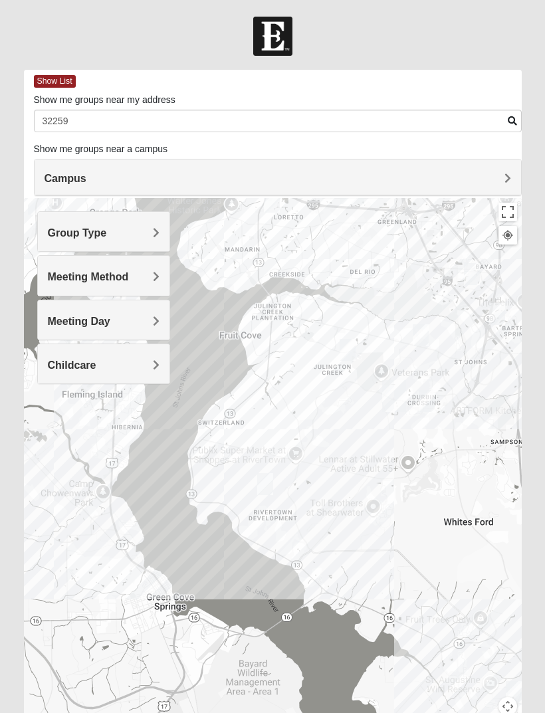
click at [101, 325] on span "Meeting Day" at bounding box center [79, 321] width 62 height 11
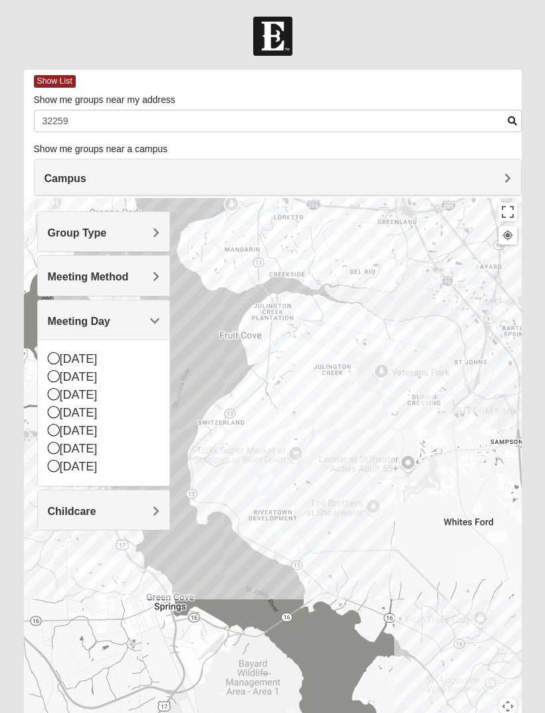
click at [49, 375] on icon at bounding box center [54, 376] width 12 height 12
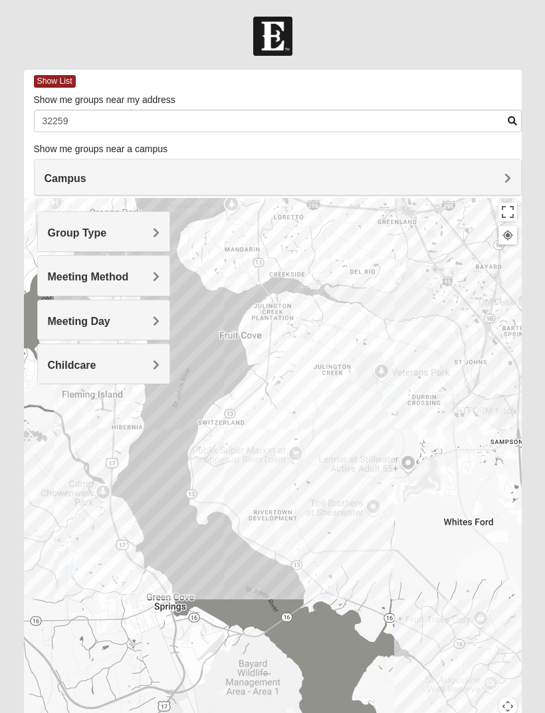
click at [144, 315] on h4 "Meeting Day" at bounding box center [104, 321] width 112 height 13
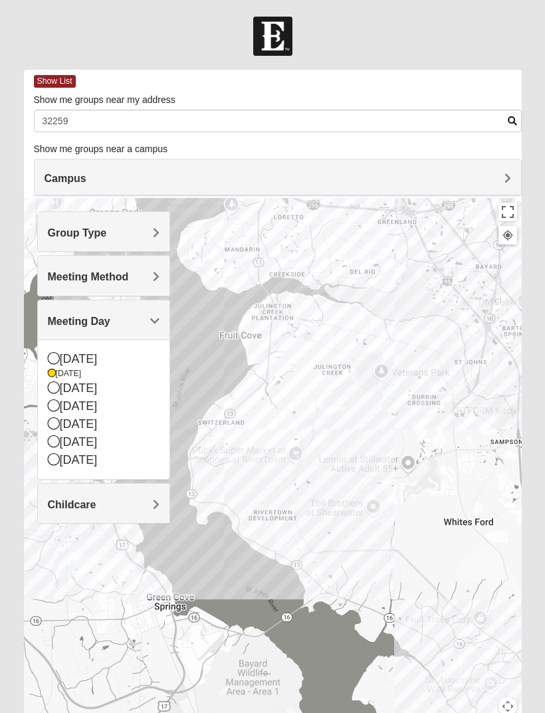
click at [52, 389] on icon at bounding box center [54, 387] width 12 height 12
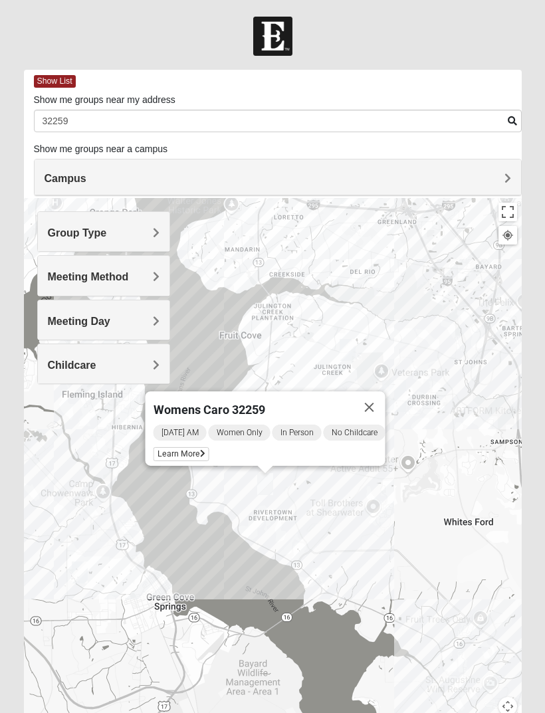
click at [185, 449] on span "Learn More" at bounding box center [182, 454] width 56 height 14
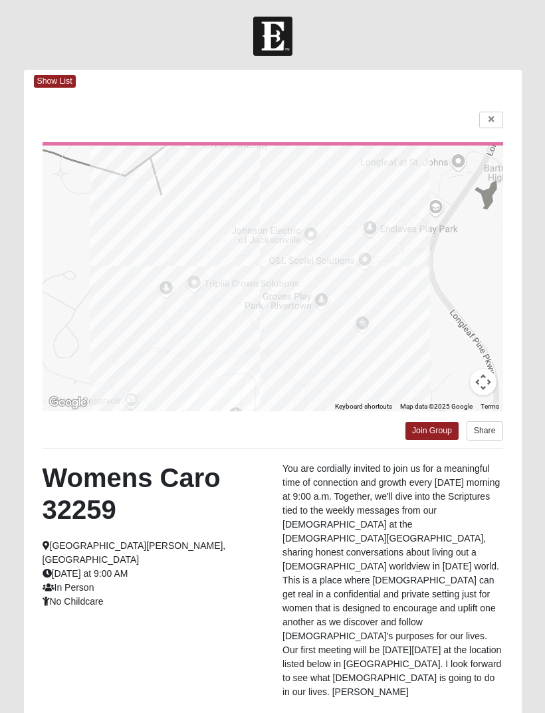
click at [365, 548] on p "You are cordially invited to join us for a meaningful time of connection and gr…" at bounding box center [392, 580] width 221 height 237
click at [435, 427] on link "Join Group" at bounding box center [431, 431] width 53 height 18
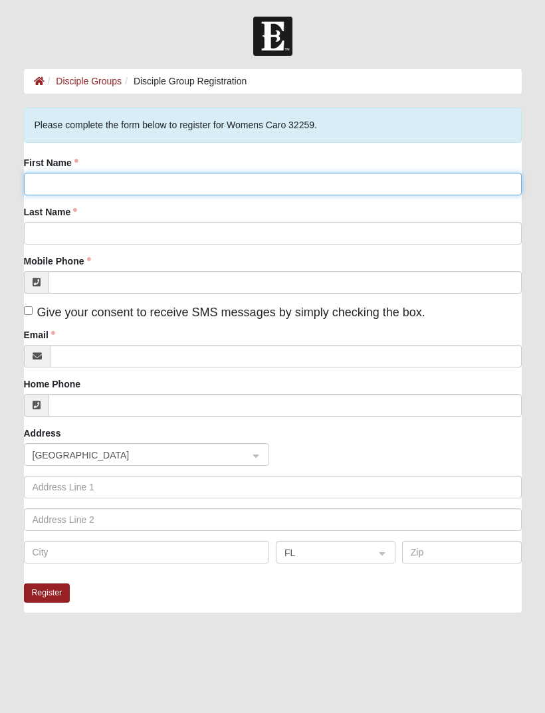
click at [130, 183] on input "First Name" at bounding box center [273, 184] width 498 height 23
type input "[PERSON_NAME]"
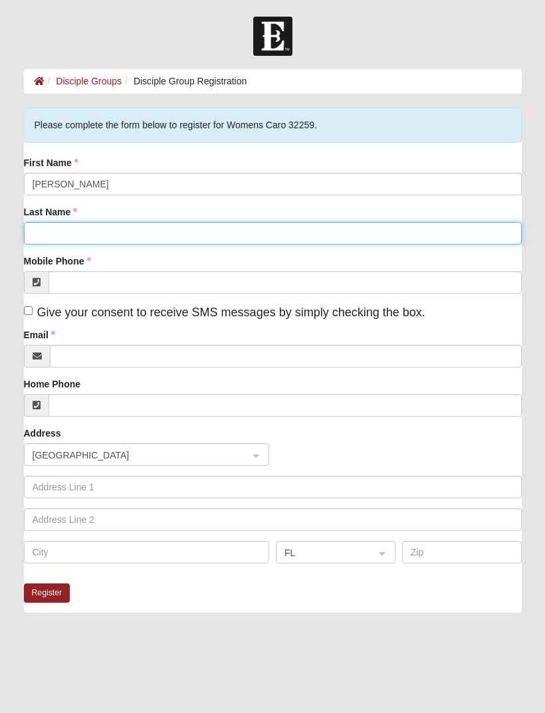
click at [112, 231] on input "Last Name" at bounding box center [273, 233] width 498 height 23
type input "Barbery"
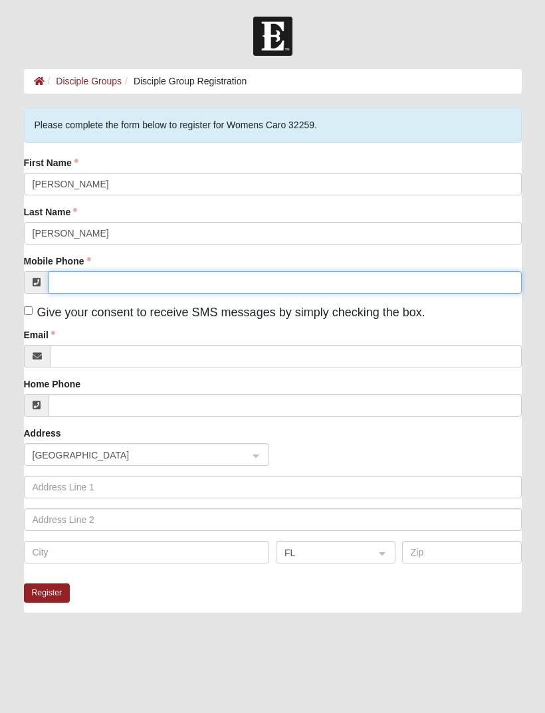
click at [158, 282] on input "Mobile Phone" at bounding box center [285, 282] width 473 height 23
type input "(954) 649-1165"
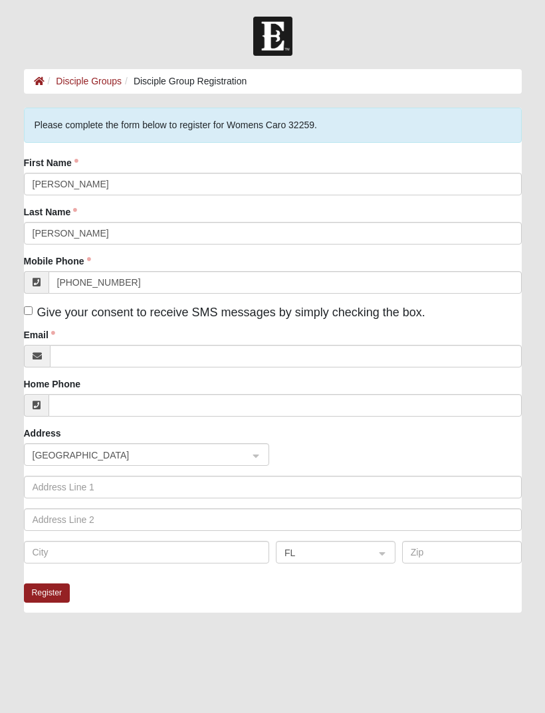
click at [31, 309] on input "Give your consent to receive SMS messages by simply checking the box." at bounding box center [28, 310] width 9 height 9
checkbox input "true"
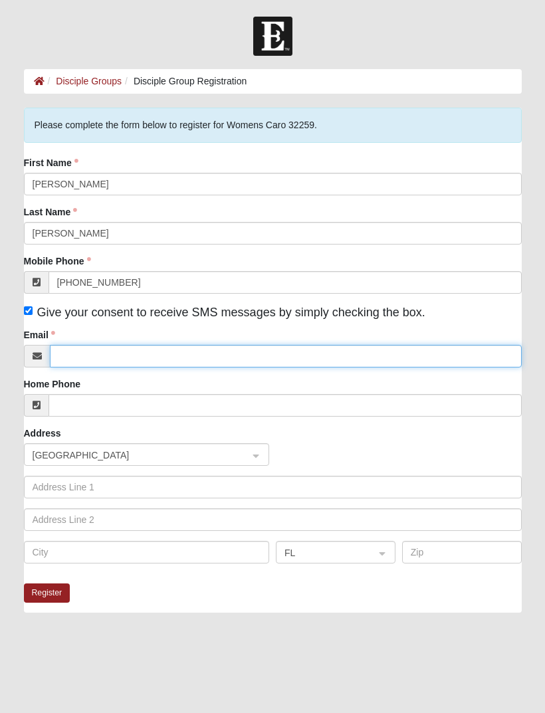
click at [111, 358] on input "Email" at bounding box center [286, 356] width 472 height 23
type input "hair.tistnancy@gmail.com"
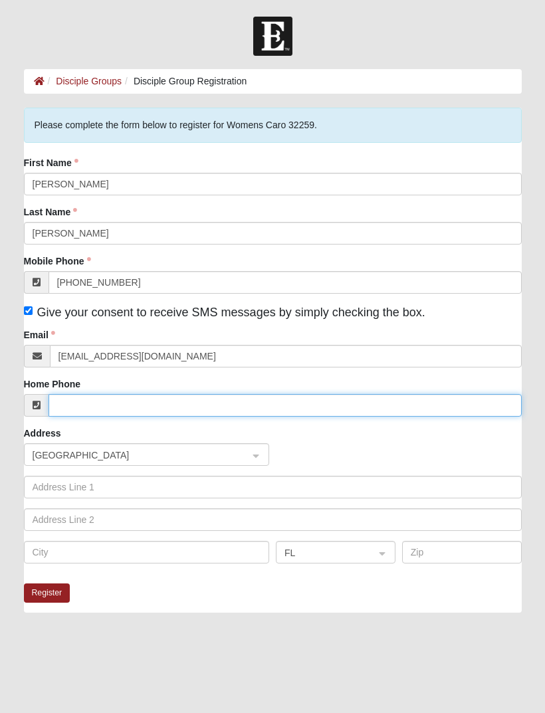
click at [171, 409] on input "Home Phone" at bounding box center [285, 405] width 473 height 23
type input "(954) 649-1165"
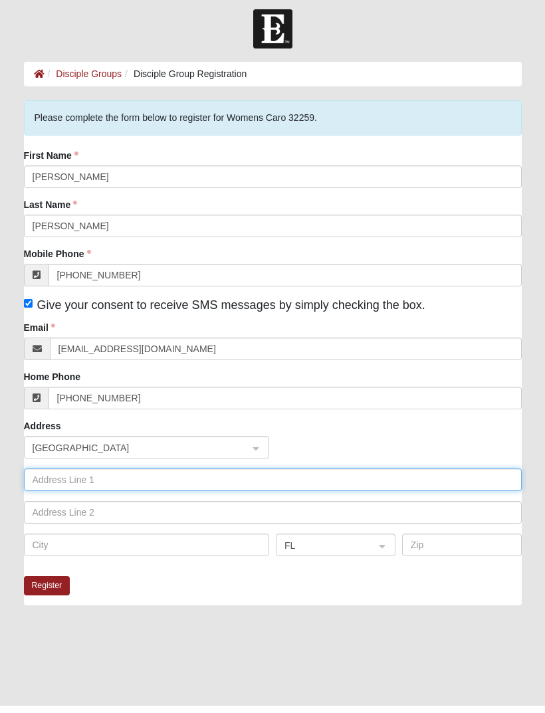
click at [149, 483] on input "text" at bounding box center [273, 487] width 498 height 23
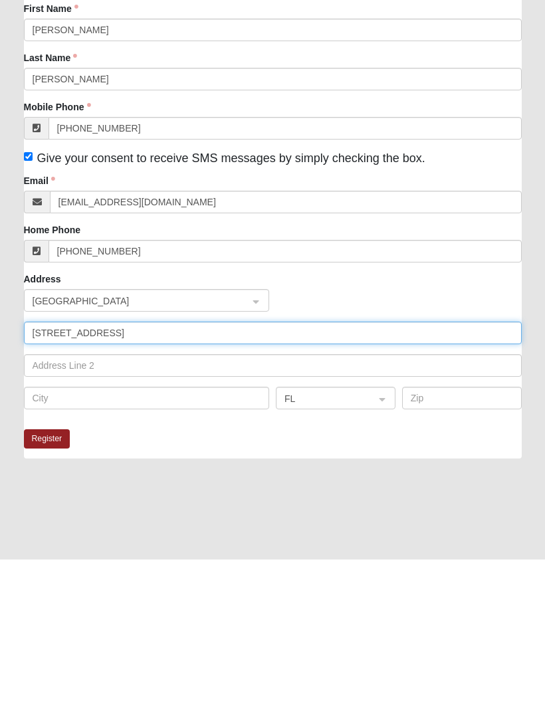
type input "512 Juniper Hills Drive"
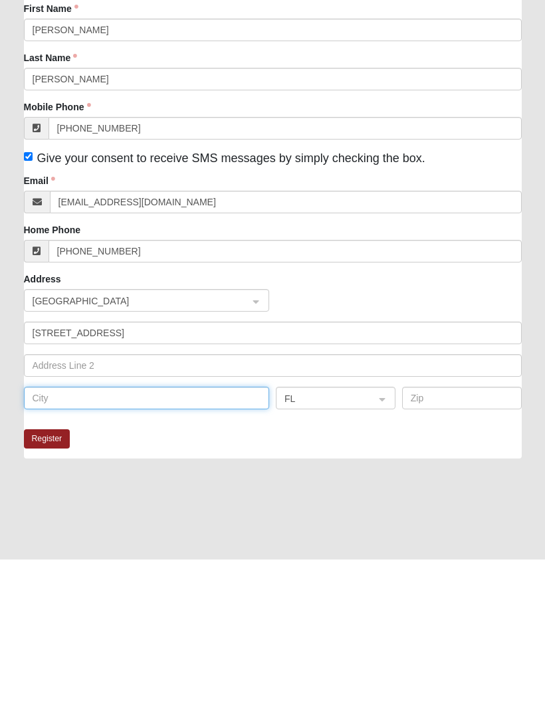
click at [138, 541] on input "text" at bounding box center [147, 552] width 246 height 23
type input "Saint Johns"
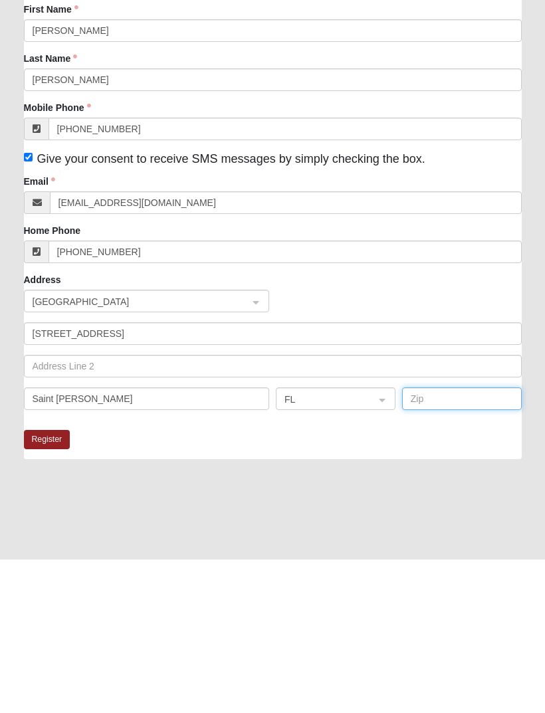
click at [453, 541] on input "text" at bounding box center [462, 552] width 120 height 23
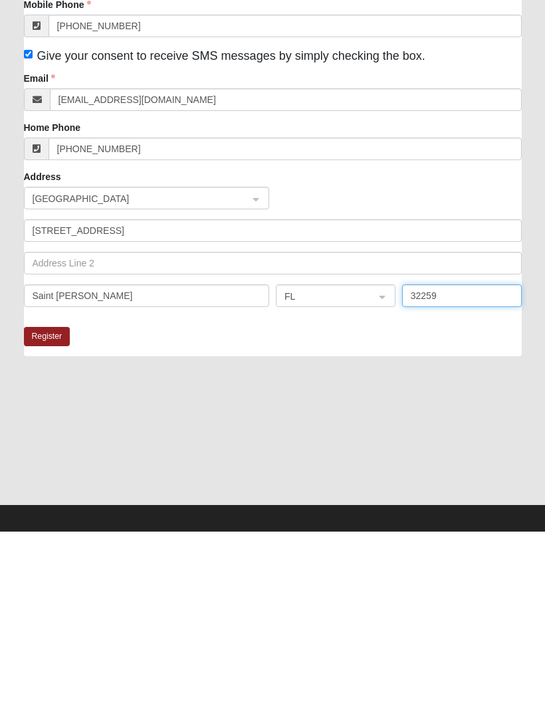
scroll to position [79, 0]
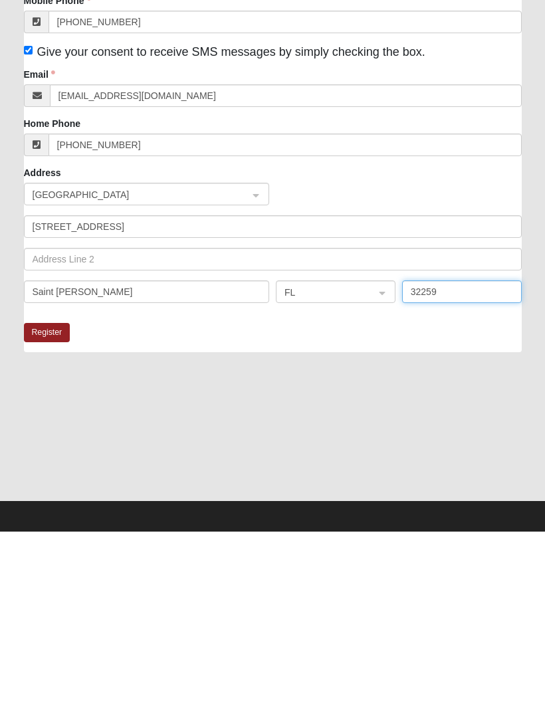
type input "32259"
click at [49, 504] on button "Register" at bounding box center [47, 513] width 47 height 19
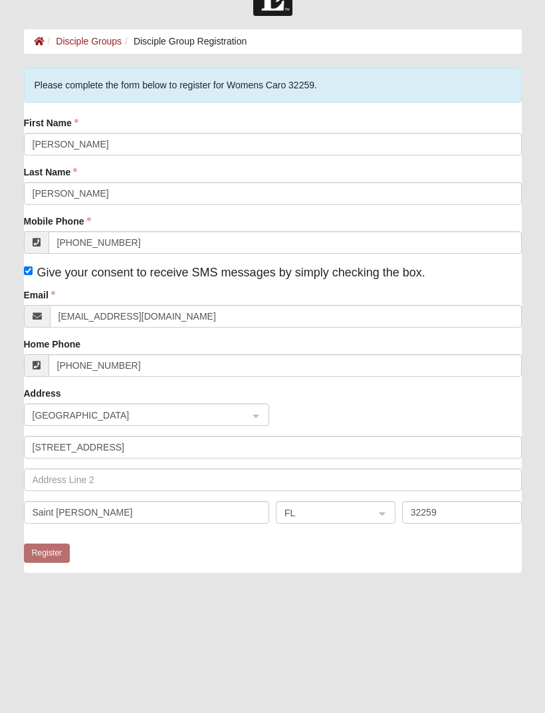
scroll to position [0, 0]
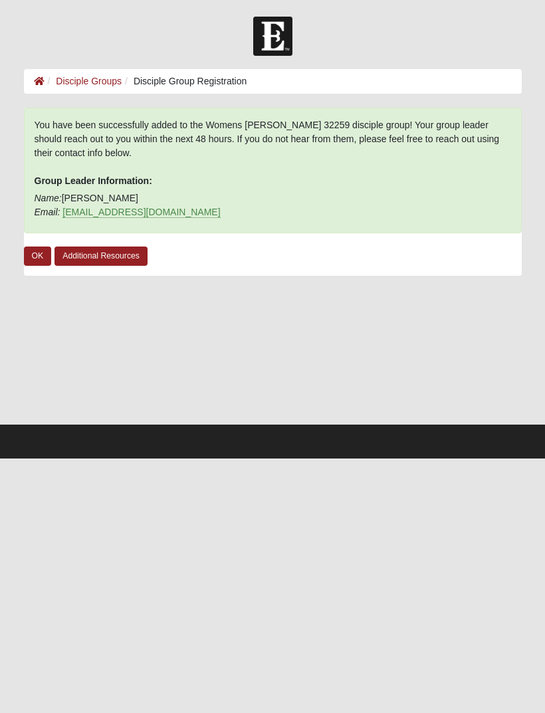
click at [37, 254] on link "OK" at bounding box center [38, 256] width 28 height 19
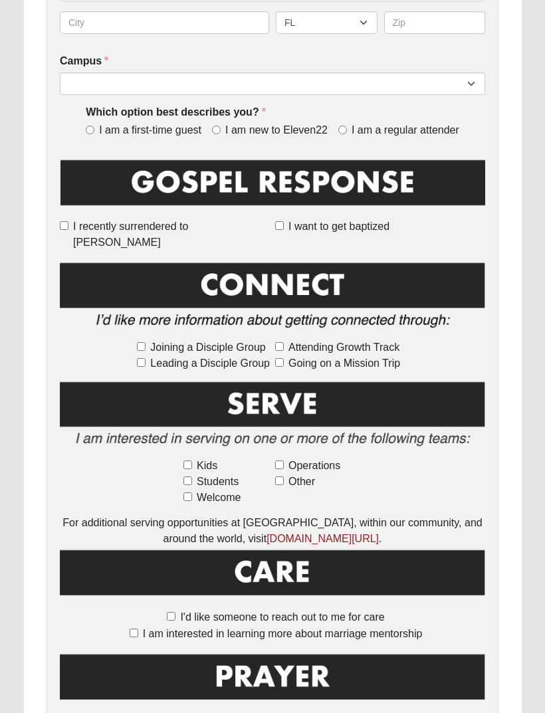
scroll to position [548, 0]
